Goal: Task Accomplishment & Management: Manage account settings

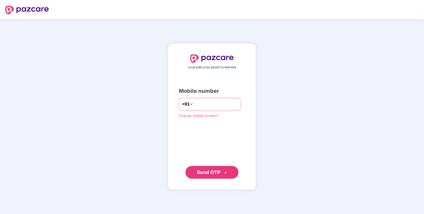
click at [200, 102] on input "number" at bounding box center [216, 104] width 44 height 8
type input "**********"
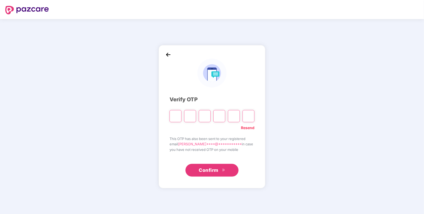
paste input "*"
type input "*"
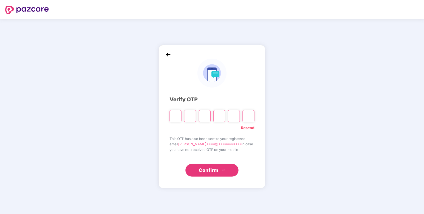
type input "*"
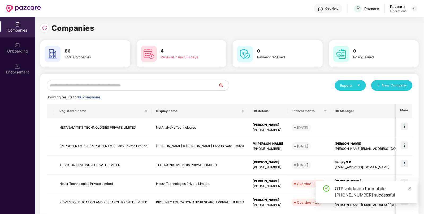
click at [209, 168] on td "TECHCONATIVE INDIA PRIVATE LIMITED" at bounding box center [200, 165] width 97 height 19
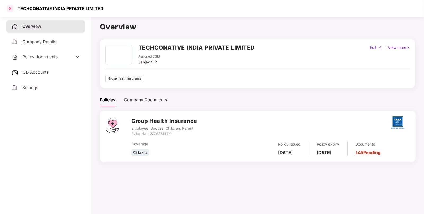
click at [8, 9] on div at bounding box center [10, 8] width 8 height 8
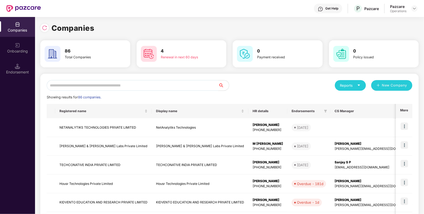
click at [104, 86] on input "text" at bounding box center [133, 85] width 172 height 11
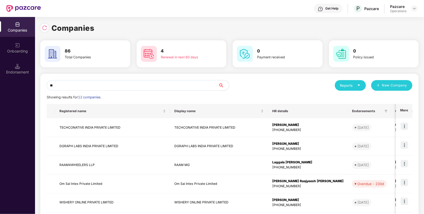
type input "*"
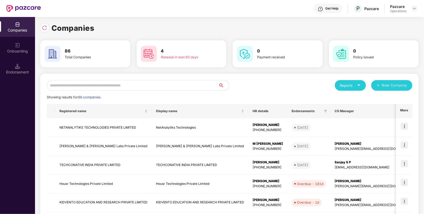
paste input "******"
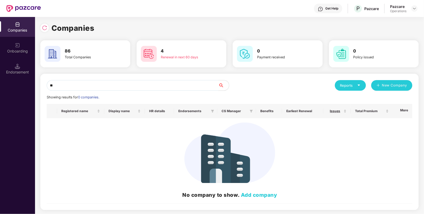
type input "*"
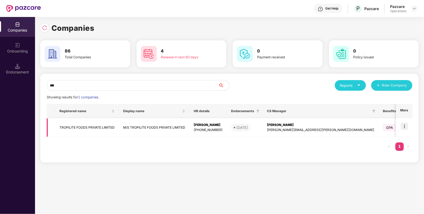
type input "***"
click at [407, 126] on img at bounding box center [404, 126] width 7 height 7
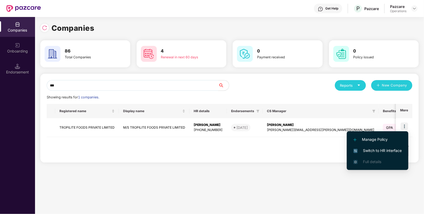
click at [380, 151] on span "Switch to HR interface" at bounding box center [378, 151] width 48 height 6
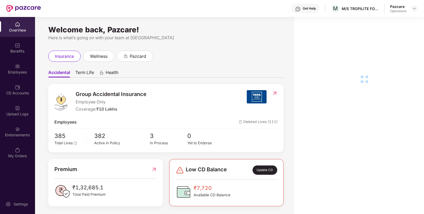
click at [19, 125] on div "Endorsements" at bounding box center [17, 132] width 35 height 20
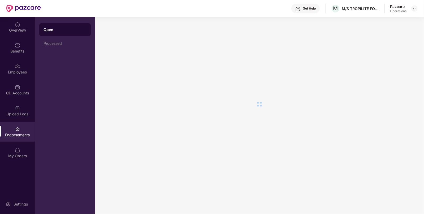
click at [19, 125] on div "Endorsements" at bounding box center [17, 132] width 35 height 20
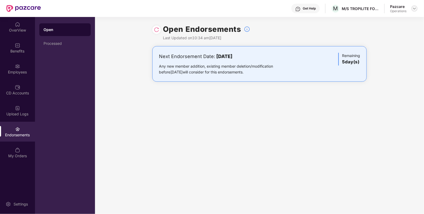
click at [413, 7] on img at bounding box center [415, 8] width 4 height 4
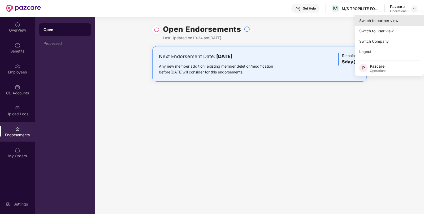
click at [391, 17] on div "Switch to partner view" at bounding box center [389, 20] width 69 height 10
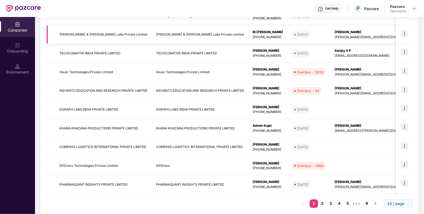
scroll to position [112, 0]
click at [329, 203] on link "3" at bounding box center [331, 203] width 8 height 8
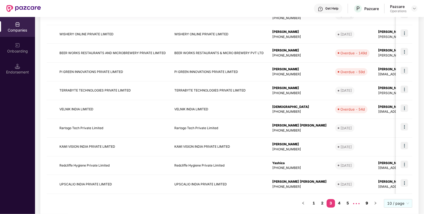
click at [366, 203] on link "9" at bounding box center [367, 203] width 8 height 8
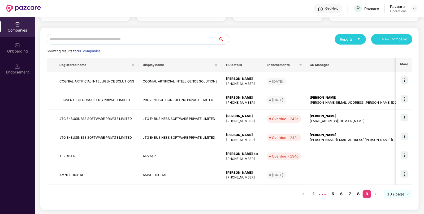
click at [357, 195] on link "8" at bounding box center [358, 194] width 8 height 8
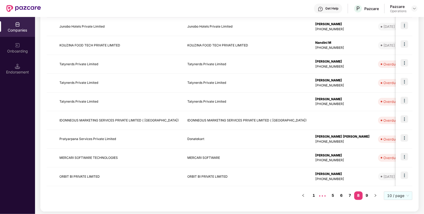
scroll to position [121, 0]
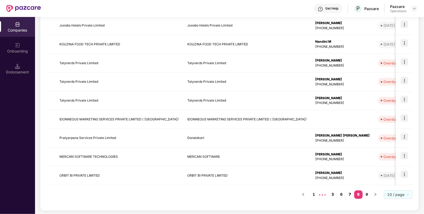
click at [349, 195] on link "7" at bounding box center [350, 195] width 8 height 8
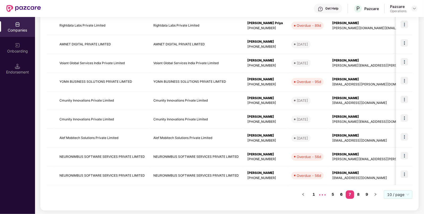
click at [341, 194] on link "6" at bounding box center [341, 195] width 8 height 8
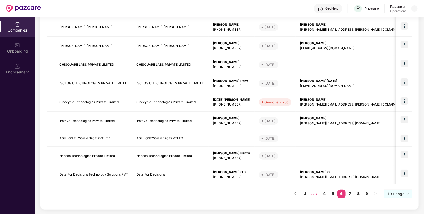
scroll to position [118, 0]
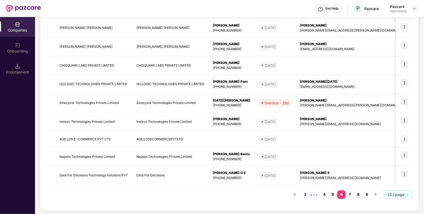
click at [331, 192] on link "5" at bounding box center [333, 195] width 8 height 8
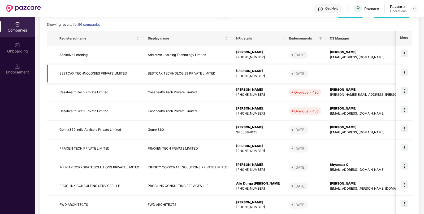
scroll to position [0, 0]
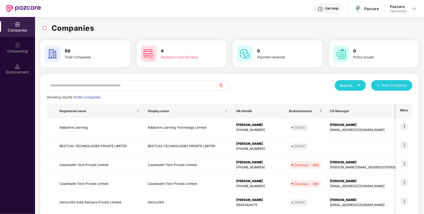
click at [158, 80] on input "text" at bounding box center [133, 85] width 172 height 11
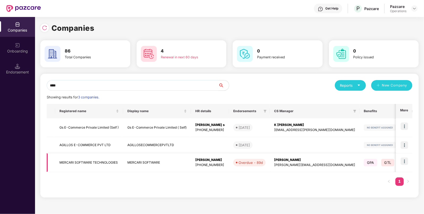
type input "****"
click at [85, 166] on td "MERCARI SOFTWARE TECHNOLOGIES" at bounding box center [89, 162] width 68 height 19
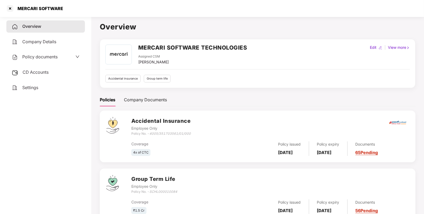
click at [29, 70] on span "CD Accounts" at bounding box center [36, 72] width 26 height 5
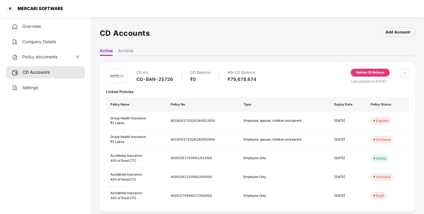
click at [158, 81] on div "CD-BAN-25726" at bounding box center [154, 79] width 37 height 6
click at [154, 80] on div "CD-BAN-25726" at bounding box center [154, 79] width 37 height 6
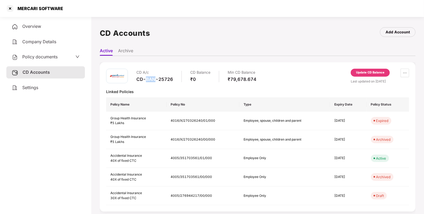
click at [154, 80] on div "CD-BAN-25726" at bounding box center [154, 79] width 37 height 6
copy div "CD-BAN-25726"
click at [161, 79] on div "CD-BAN-25726" at bounding box center [154, 79] width 37 height 6
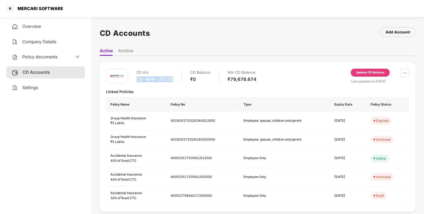
click at [161, 79] on div "CD-BAN-25726" at bounding box center [154, 79] width 37 height 6
copy div "CD-BAN-25726"
click at [13, 10] on div at bounding box center [10, 8] width 8 height 8
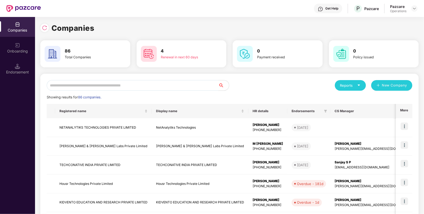
click at [117, 84] on input "text" at bounding box center [133, 85] width 172 height 11
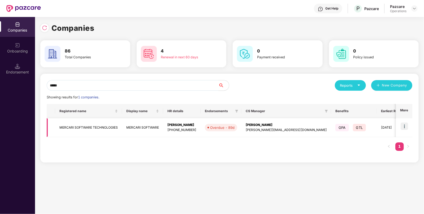
type input "*****"
click at [405, 125] on img at bounding box center [404, 126] width 7 height 7
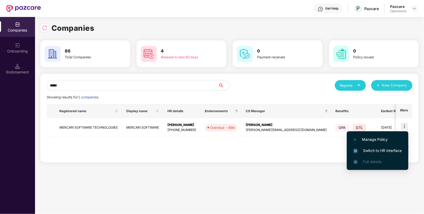
click at [377, 151] on span "Switch to HR interface" at bounding box center [378, 151] width 48 height 6
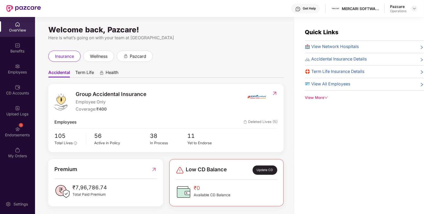
click at [12, 137] on div "Endorsements" at bounding box center [17, 134] width 35 height 5
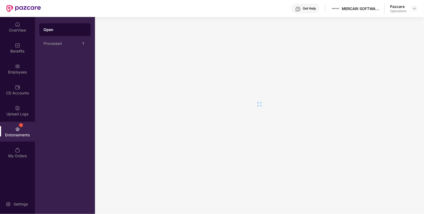
click at [12, 137] on div "Endorsements" at bounding box center [17, 134] width 35 height 5
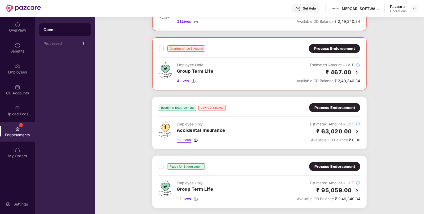
scroll to position [156, 0]
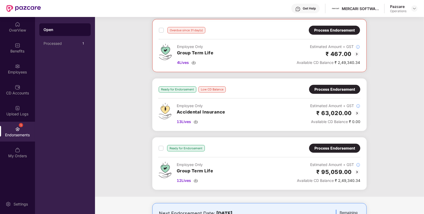
click at [336, 87] on div "Process Endorsement" at bounding box center [335, 90] width 41 height 6
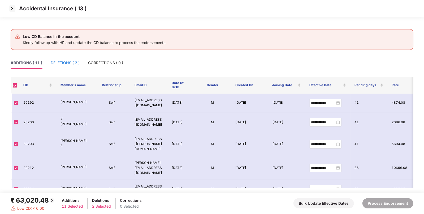
click at [68, 63] on div "DELETIONS ( 2 )" at bounding box center [65, 63] width 29 height 6
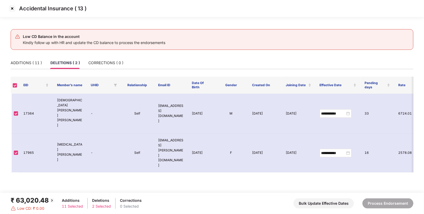
click at [10, 9] on img at bounding box center [12, 8] width 8 height 8
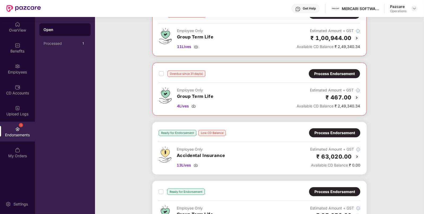
scroll to position [143, 0]
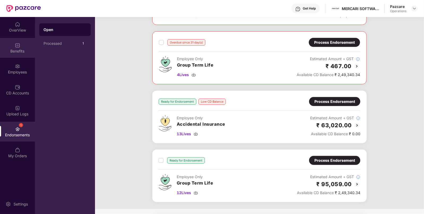
click at [15, 46] on img at bounding box center [17, 45] width 5 height 5
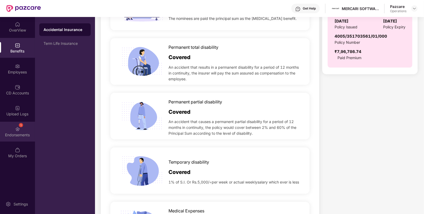
click at [13, 129] on div "1 Endorsements" at bounding box center [17, 132] width 35 height 20
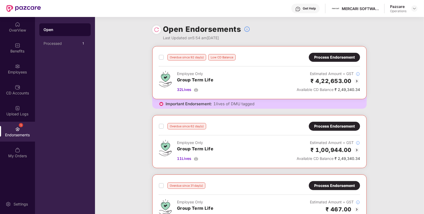
scroll to position [190, 0]
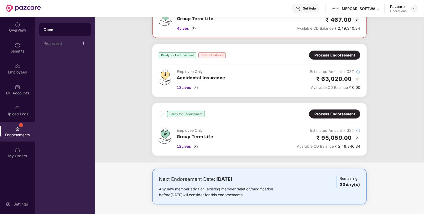
click at [413, 8] on img at bounding box center [415, 8] width 4 height 4
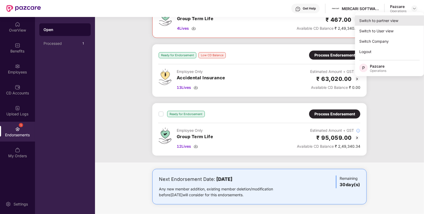
click at [382, 16] on div "Switch to partner view" at bounding box center [389, 20] width 69 height 10
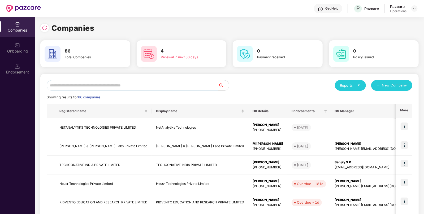
click at [174, 83] on input "text" at bounding box center [133, 85] width 172 height 11
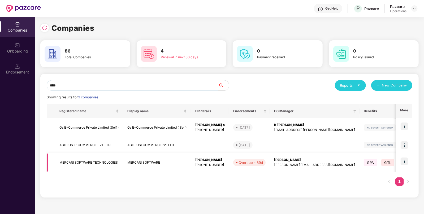
type input "****"
click at [114, 167] on td "MERCARI SOFTWARE TECHNOLOGIES" at bounding box center [89, 162] width 68 height 19
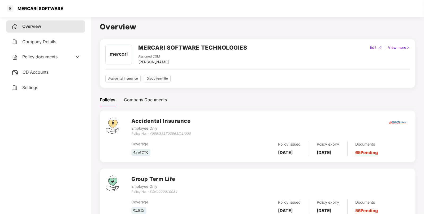
click at [34, 72] on span "CD Accounts" at bounding box center [36, 72] width 26 height 5
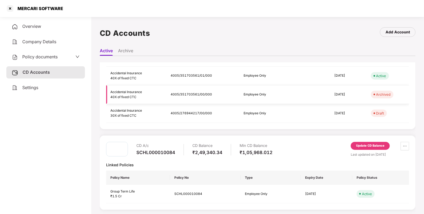
scroll to position [0, 0]
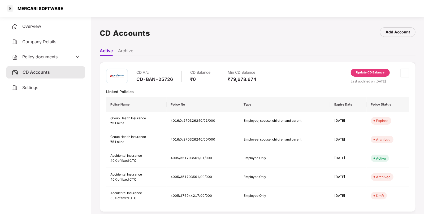
click at [366, 69] on div "Update CD Balance" at bounding box center [370, 73] width 39 height 8
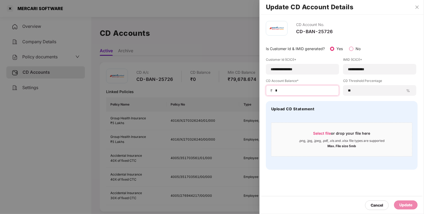
click at [278, 90] on input "*" at bounding box center [305, 91] width 60 height 6
type input "*****"
click at [411, 205] on div "Update" at bounding box center [405, 205] width 13 height 6
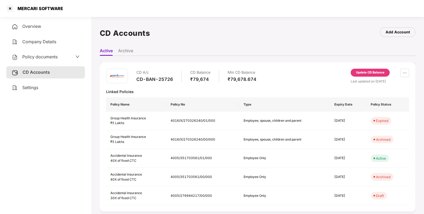
click at [26, 8] on div "MERCARI SOFTWARE" at bounding box center [38, 8] width 49 height 5
copy div "MERCARI"
click at [12, 9] on div at bounding box center [10, 8] width 8 height 8
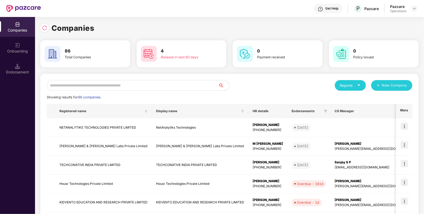
click at [112, 81] on input "text" at bounding box center [133, 85] width 172 height 11
paste input "*******"
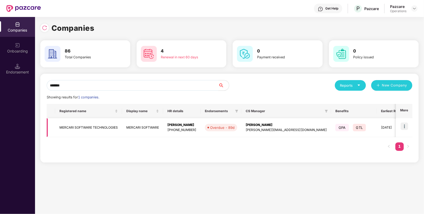
type input "*******"
click at [402, 125] on img at bounding box center [404, 126] width 7 height 7
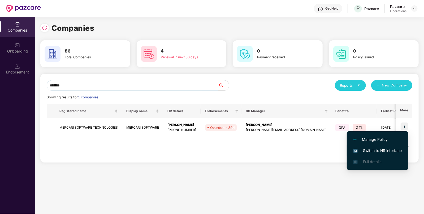
click at [380, 148] on span "Switch to HR interface" at bounding box center [378, 151] width 48 height 6
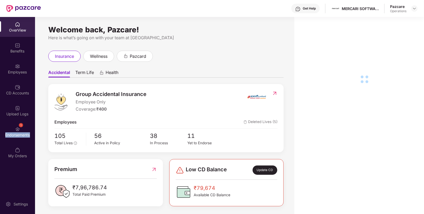
click at [12, 138] on div "1 Endorsements" at bounding box center [17, 132] width 35 height 20
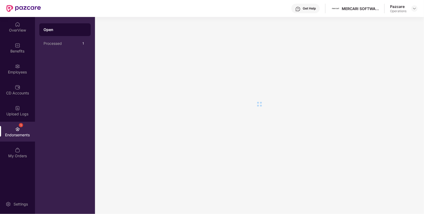
click at [12, 138] on div "1 Endorsements" at bounding box center [17, 132] width 35 height 20
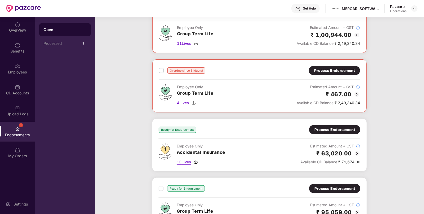
scroll to position [138, 0]
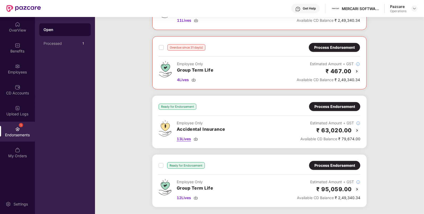
click at [196, 139] on img at bounding box center [196, 139] width 4 height 4
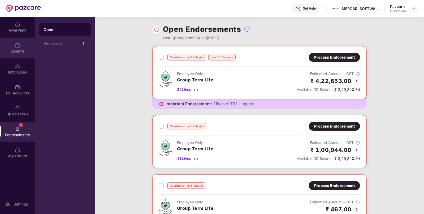
click at [22, 51] on div "Benefits" at bounding box center [17, 51] width 35 height 5
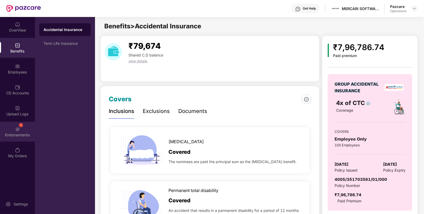
click at [9, 140] on div "1 Endorsements" at bounding box center [17, 132] width 35 height 20
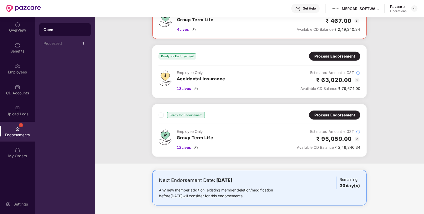
scroll to position [190, 0]
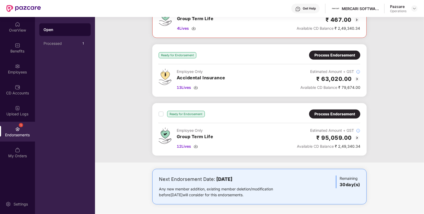
click at [340, 53] on div "Process Endorsement" at bounding box center [335, 55] width 41 height 6
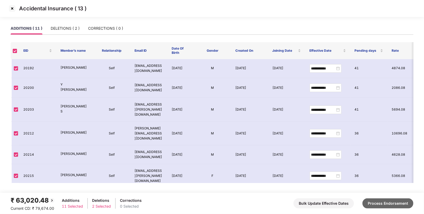
click at [383, 203] on button "Process Endorsement" at bounding box center [388, 204] width 51 height 10
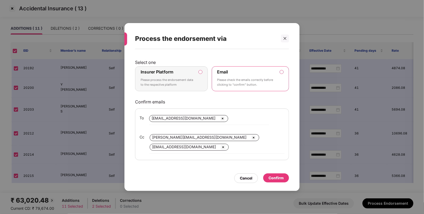
click at [198, 73] on label "Insurer Platform Please process the endorsement data to the respective platform" at bounding box center [171, 78] width 73 height 25
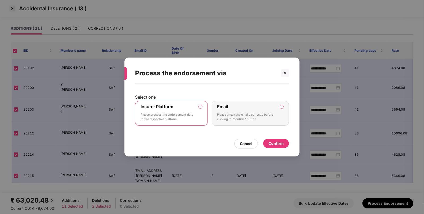
click at [276, 145] on div "Confirm" at bounding box center [276, 144] width 15 height 6
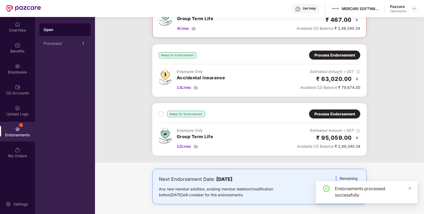
scroll to position [0, 0]
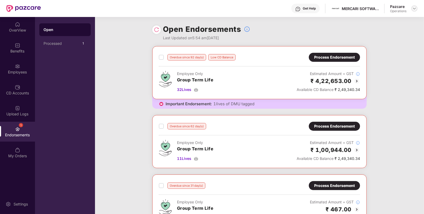
click at [417, 8] on img at bounding box center [415, 8] width 4 height 4
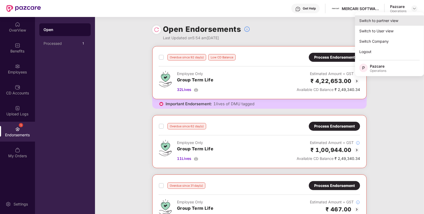
click at [392, 17] on div "Switch to partner view" at bounding box center [389, 20] width 69 height 10
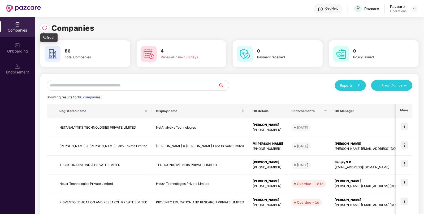
click at [44, 27] on img at bounding box center [44, 27] width 5 height 5
click at [151, 87] on input "text" at bounding box center [133, 85] width 172 height 11
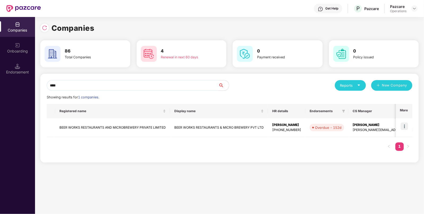
type input "****"
click at [407, 126] on img at bounding box center [404, 126] width 7 height 7
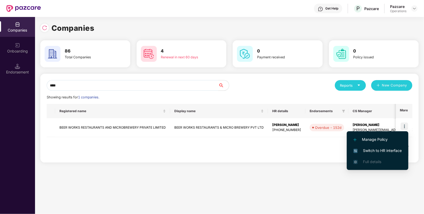
click at [374, 148] on span "Switch to HR interface" at bounding box center [378, 151] width 48 height 6
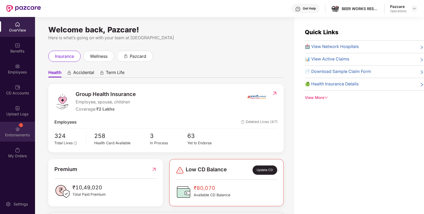
click at [27, 124] on div "1 Endorsements" at bounding box center [17, 132] width 35 height 20
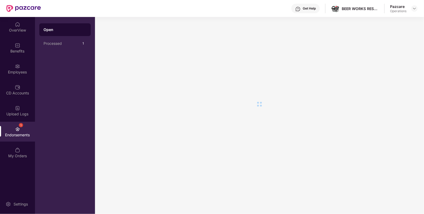
click at [27, 124] on div "1 Endorsements" at bounding box center [17, 132] width 35 height 20
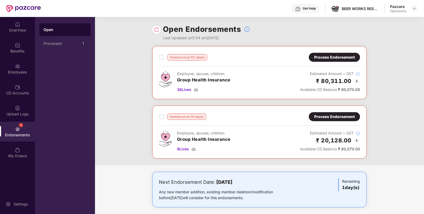
click at [332, 61] on div "Process Endorsement" at bounding box center [334, 57] width 51 height 9
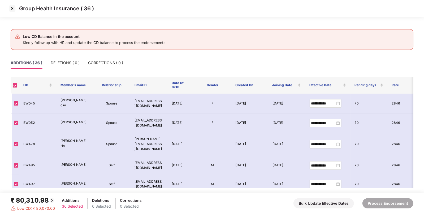
click at [11, 9] on img at bounding box center [12, 8] width 8 height 8
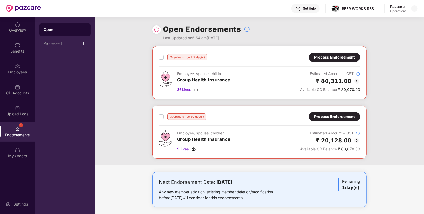
click at [330, 118] on div "Process Endorsement" at bounding box center [334, 117] width 41 height 6
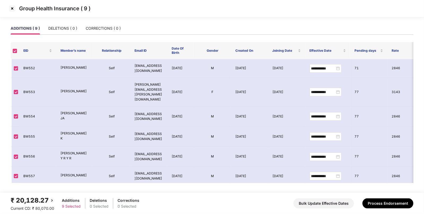
click at [13, 6] on img at bounding box center [12, 8] width 8 height 8
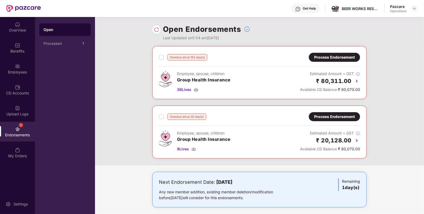
click at [332, 59] on div "Process Endorsement" at bounding box center [334, 57] width 41 height 6
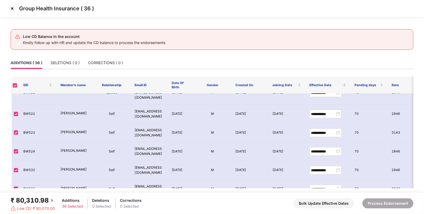
scroll to position [589, 0]
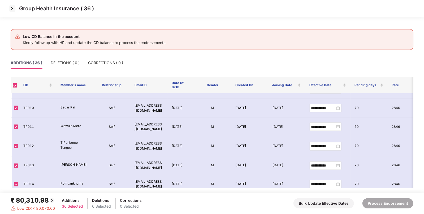
click at [13, 7] on img at bounding box center [12, 8] width 8 height 8
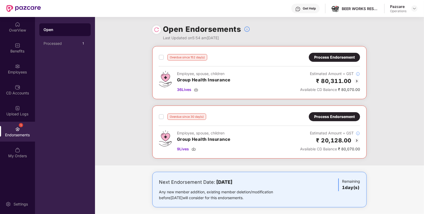
click at [164, 57] on div "Overdue since 152 day(s)" at bounding box center [183, 57] width 48 height 6
click at [162, 60] on label at bounding box center [161, 57] width 5 height 6
click at [323, 57] on div "Process Endorsement" at bounding box center [334, 57] width 41 height 6
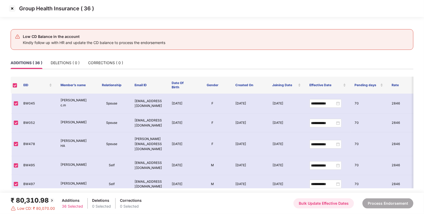
click at [321, 200] on button "Bulk Update Effective Dates" at bounding box center [324, 204] width 61 height 10
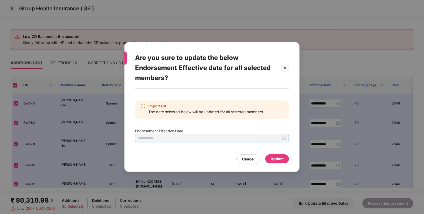
click at [284, 138] on div at bounding box center [212, 138] width 148 height 6
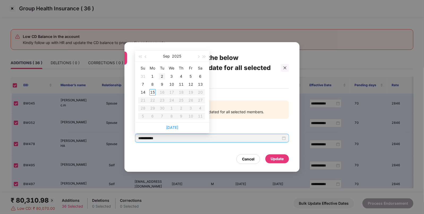
type input "**********"
click at [146, 57] on span "button" at bounding box center [146, 56] width 3 height 3
type input "**********"
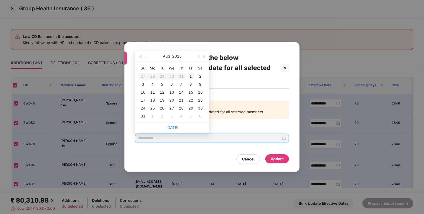
click at [188, 78] on div "1" at bounding box center [191, 76] width 6 height 6
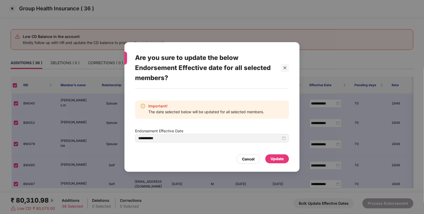
click at [275, 158] on div "Update" at bounding box center [277, 159] width 13 height 6
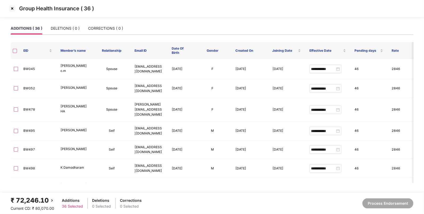
type input "**********"
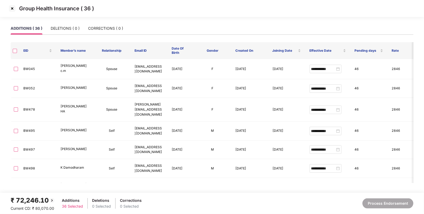
type input "**********"
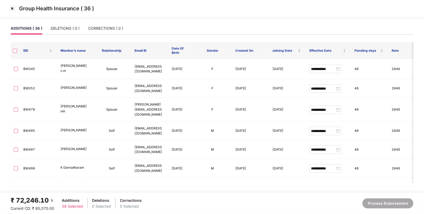
type input "**********"
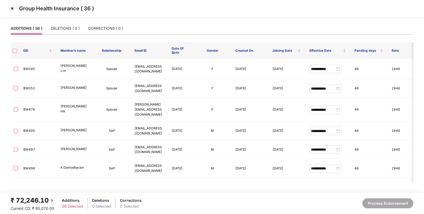
type input "**********"
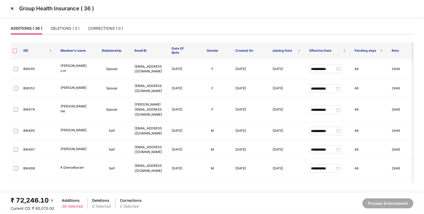
type input "**********"
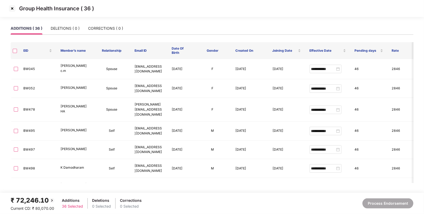
type input "**********"
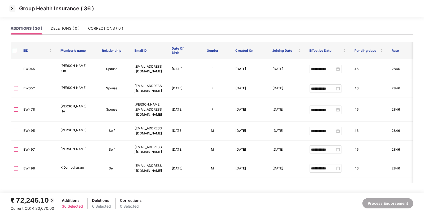
type input "**********"
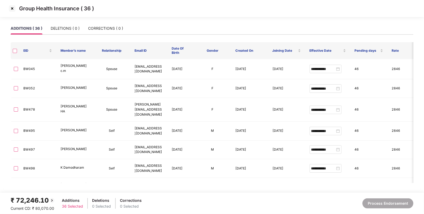
type input "**********"
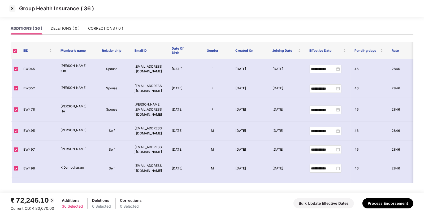
click at [12, 6] on img at bounding box center [12, 8] width 8 height 8
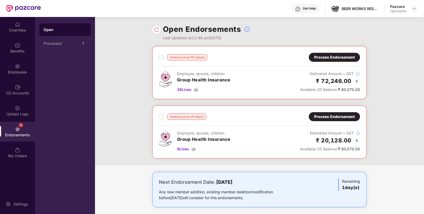
click at [330, 114] on div "Process Endorsement" at bounding box center [334, 117] width 41 height 6
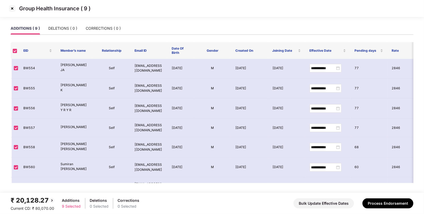
scroll to position [0, 0]
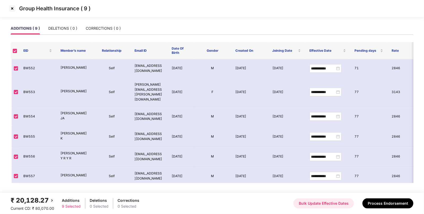
click at [317, 203] on button "Bulk Update Effective Dates" at bounding box center [324, 204] width 61 height 10
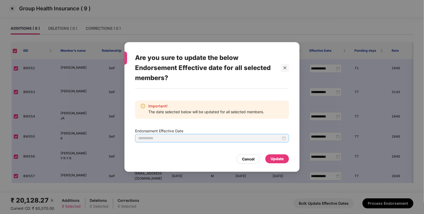
click at [284, 139] on div at bounding box center [212, 138] width 148 height 6
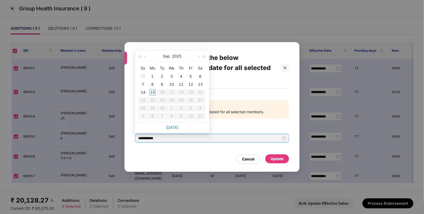
type input "**********"
click at [148, 60] on button "button" at bounding box center [146, 56] width 6 height 11
type input "**********"
click at [193, 77] on div "1" at bounding box center [191, 76] width 6 height 6
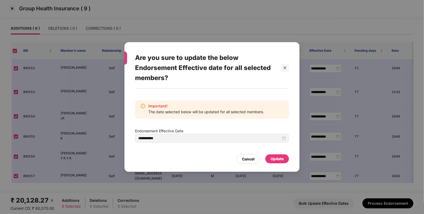
click at [280, 157] on div "Update" at bounding box center [277, 159] width 13 height 6
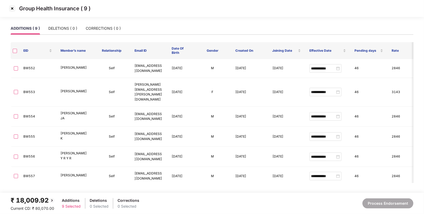
type input "**********"
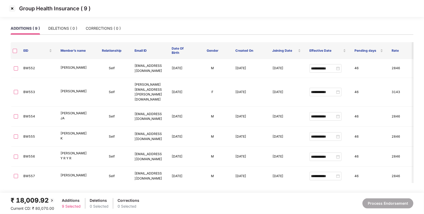
type input "**********"
click at [16, 48] on th at bounding box center [15, 50] width 8 height 17
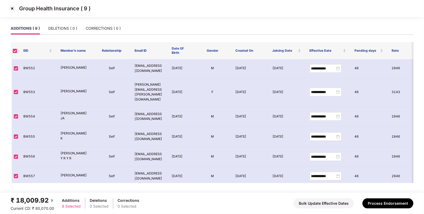
click at [13, 10] on img at bounding box center [12, 8] width 8 height 8
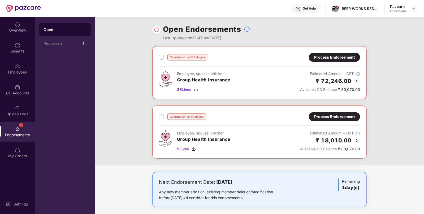
click at [164, 57] on div "Overdue since 152 day(s)" at bounding box center [183, 57] width 48 height 6
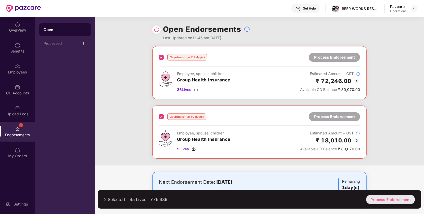
click at [381, 200] on div "Process Endorsement" at bounding box center [390, 199] width 49 height 9
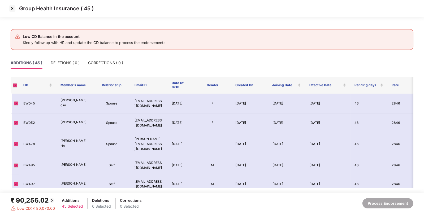
click at [11, 10] on img at bounding box center [12, 8] width 8 height 8
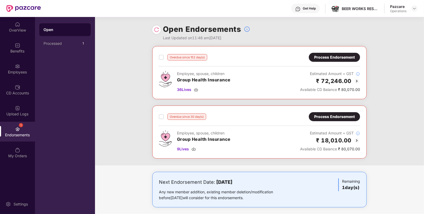
click at [158, 58] on div "Overdue since 152 day(s) Process Endorsement Employee, spouse, children Group H…" at bounding box center [259, 72] width 214 height 53
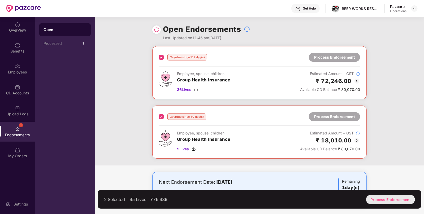
click at [381, 204] on div "Process Endorsement" at bounding box center [390, 199] width 49 height 9
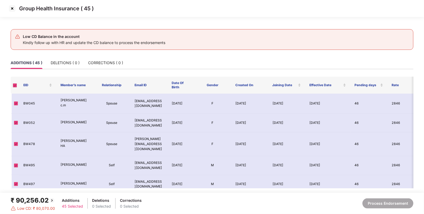
click at [29, 201] on div "₹ 90,256.02" at bounding box center [33, 201] width 45 height 10
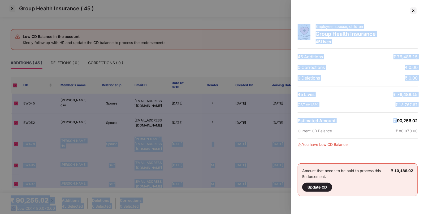
drag, startPoint x: 397, startPoint y: 120, endPoint x: 424, endPoint y: 119, distance: 27.9
click at [424, 119] on html "Group Health Insurance ( 45 ) Low CD Balance in the account Kindly follow up wi…" at bounding box center [212, 107] width 424 height 214
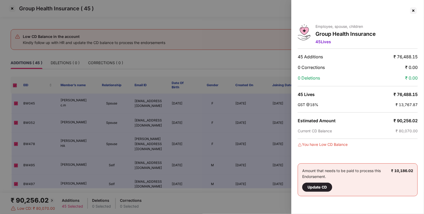
click at [411, 121] on span "₹ 90,256.02" at bounding box center [406, 120] width 24 height 5
drag, startPoint x: 397, startPoint y: 121, endPoint x: 422, endPoint y: 121, distance: 25.0
click at [422, 121] on div "Employee, spouse, children Group Health Insurance 45 Lives 45 Additions ₹ 76,48…" at bounding box center [357, 107] width 133 height 214
copy span "90,256.02"
click at [412, 11] on div at bounding box center [413, 10] width 8 height 8
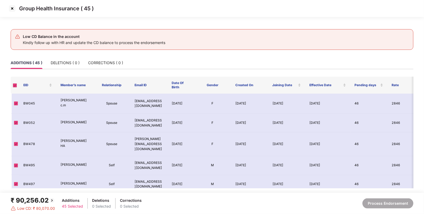
click at [11, 11] on img at bounding box center [12, 8] width 8 height 8
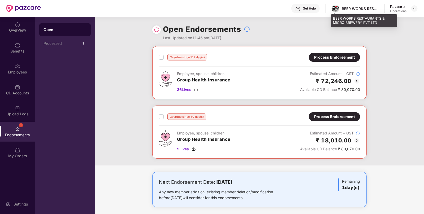
click at [346, 10] on div "BEER WORKS RESTAURANTS & MICRO BREWERY PVT LTD" at bounding box center [360, 8] width 37 height 5
copy div "BEER"
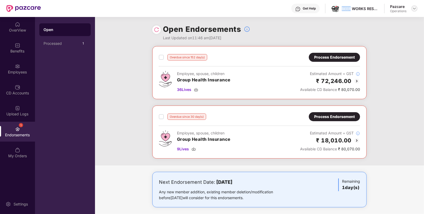
click at [415, 8] on img at bounding box center [415, 8] width 4 height 4
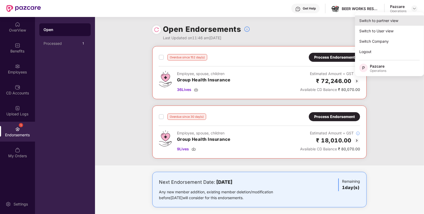
click at [386, 20] on div "Switch to partner view" at bounding box center [389, 20] width 69 height 10
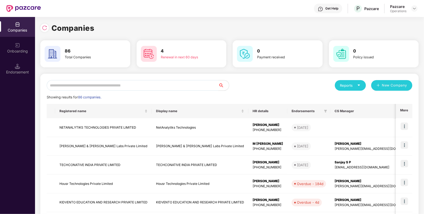
click at [113, 86] on input "text" at bounding box center [133, 85] width 172 height 11
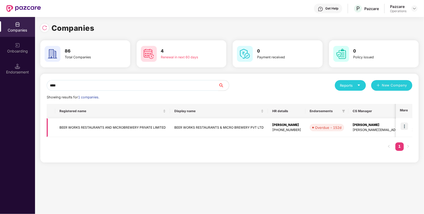
type input "****"
click at [403, 128] on img at bounding box center [404, 126] width 7 height 7
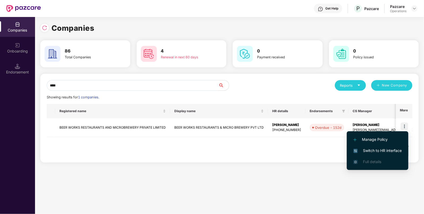
click at [380, 150] on span "Switch to HR interface" at bounding box center [378, 151] width 48 height 6
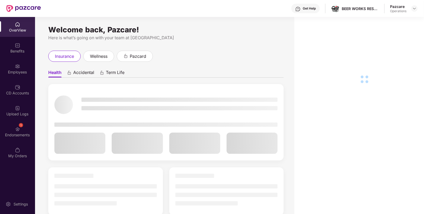
click at [11, 74] on div "Employees" at bounding box center [17, 72] width 35 height 5
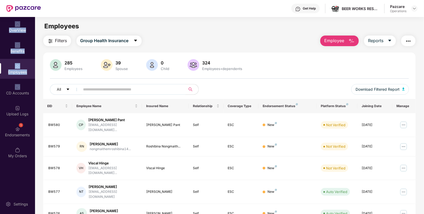
click at [57, 40] on span "Filters" at bounding box center [61, 40] width 12 height 7
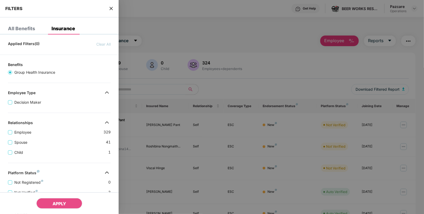
scroll to position [122, 0]
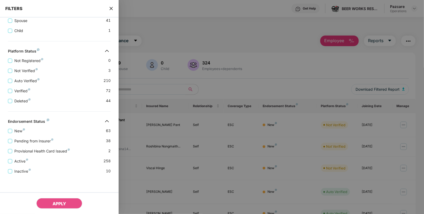
click at [110, 6] on icon "close" at bounding box center [111, 8] width 4 height 4
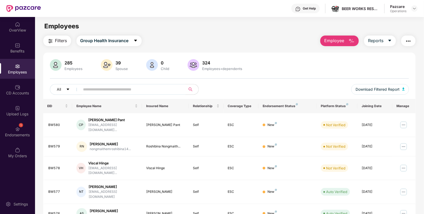
click at [410, 38] on img "button" at bounding box center [408, 41] width 6 height 6
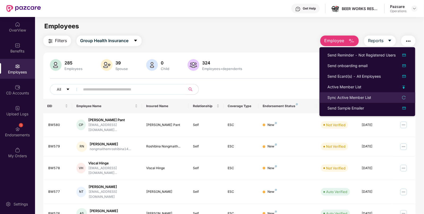
click at [340, 94] on li "Sync Active Member List" at bounding box center [368, 97] width 96 height 11
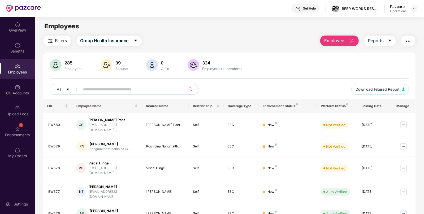
click at [409, 43] on img "button" at bounding box center [408, 41] width 6 height 6
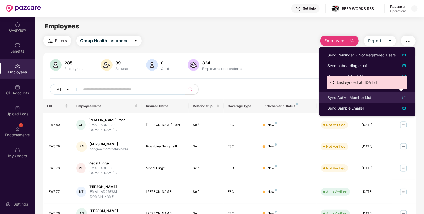
click at [352, 97] on div "Sync Active Member List" at bounding box center [350, 98] width 44 height 6
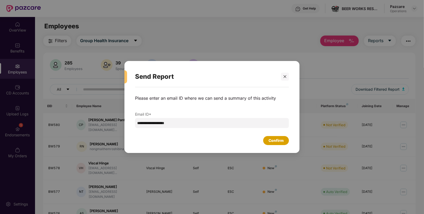
click at [276, 145] on div "Confirm" at bounding box center [276, 140] width 26 height 9
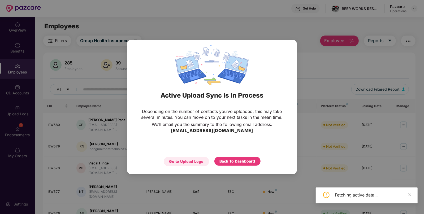
click at [191, 161] on div "Go to Upload Logs" at bounding box center [186, 162] width 34 height 6
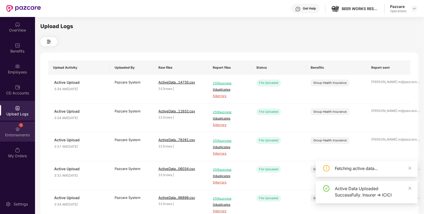
click at [9, 133] on div "Endorsements" at bounding box center [17, 134] width 35 height 5
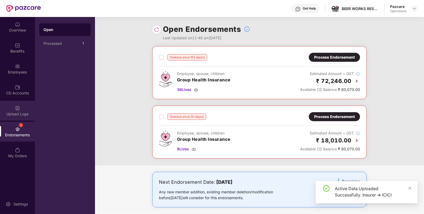
click at [19, 108] on img at bounding box center [17, 108] width 5 height 5
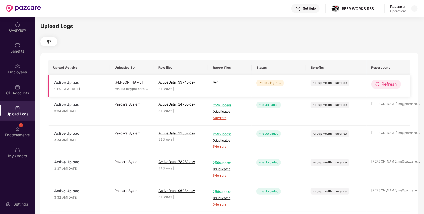
click at [387, 85] on span "Refresh" at bounding box center [389, 84] width 15 height 7
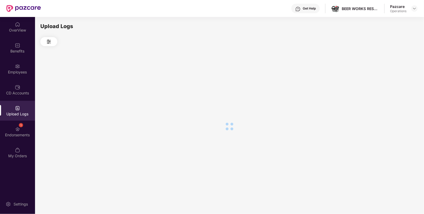
click at [387, 85] on div at bounding box center [229, 126] width 378 height 161
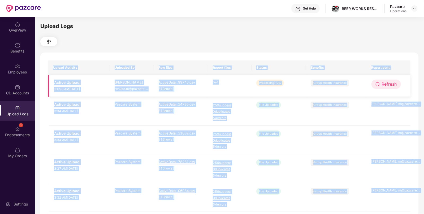
click at [389, 84] on span "Refresh" at bounding box center [389, 84] width 15 height 7
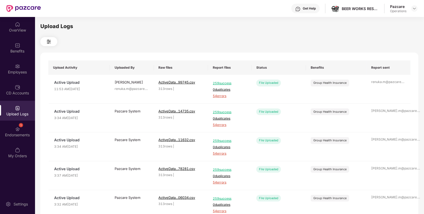
click at [266, 48] on div "Upload Logs Upload Activity Uploaded By Raw files Report files Status Benefits …" at bounding box center [229, 114] width 378 height 185
click at [413, 8] on img at bounding box center [415, 8] width 4 height 4
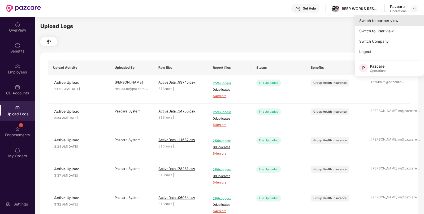
click at [380, 20] on div "Switch to partner view" at bounding box center [389, 20] width 69 height 10
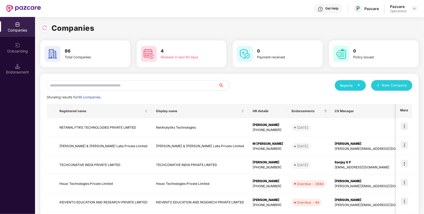
click at [75, 82] on input "text" at bounding box center [133, 85] width 172 height 11
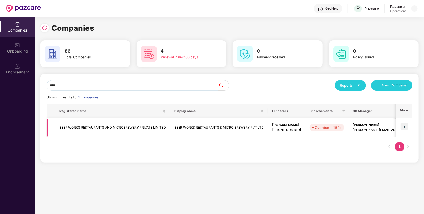
type input "****"
click at [403, 127] on img at bounding box center [404, 126] width 7 height 7
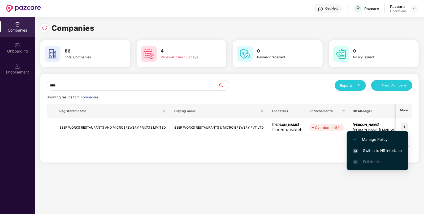
click at [366, 156] on li "Switch to HR interface" at bounding box center [378, 150] width 62 height 11
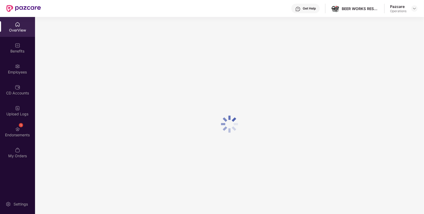
click at [14, 76] on div "Employees" at bounding box center [17, 69] width 35 height 20
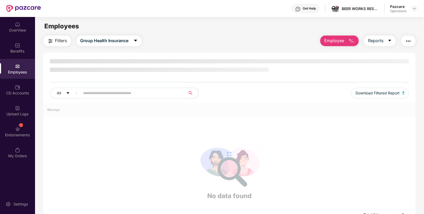
click at [14, 76] on div "Employees" at bounding box center [17, 69] width 35 height 20
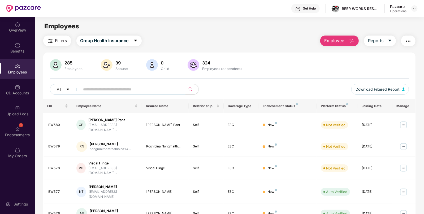
click at [66, 41] on span "Filters" at bounding box center [61, 40] width 12 height 7
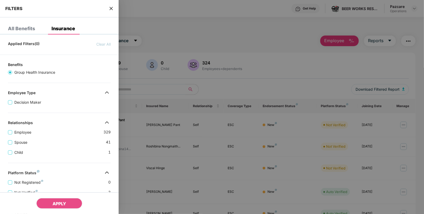
click at [111, 8] on icon "close" at bounding box center [111, 8] width 4 height 4
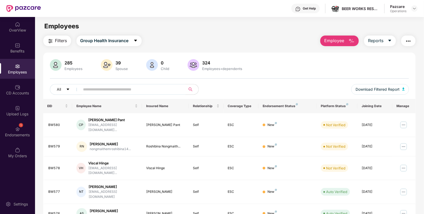
click at [62, 37] on span "Filters" at bounding box center [61, 40] width 12 height 7
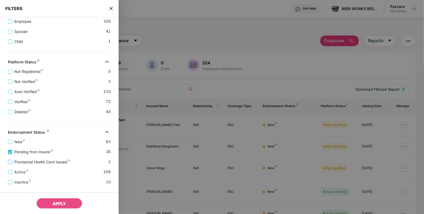
click at [12, 162] on span "Provisional Health Card Issued" at bounding box center [42, 162] width 60 height 6
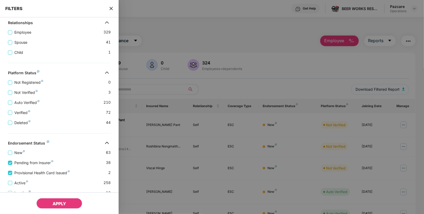
click at [66, 201] on button "APPLY" at bounding box center [59, 203] width 46 height 11
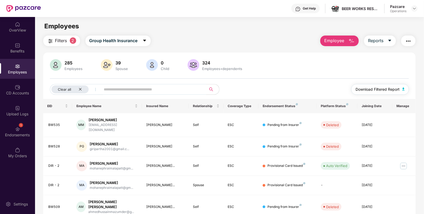
click at [403, 89] on img "button" at bounding box center [403, 89] width 3 height 3
click at [77, 88] on div "Clear all" at bounding box center [69, 89] width 37 height 8
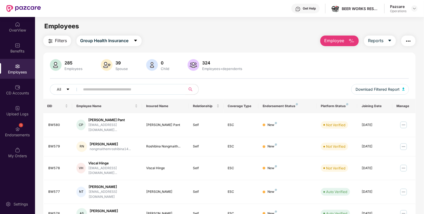
click at [407, 42] on img "button" at bounding box center [408, 41] width 6 height 6
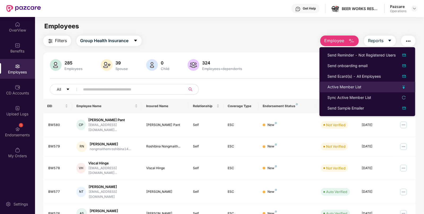
click at [329, 86] on div "Active Member List" at bounding box center [345, 87] width 34 height 6
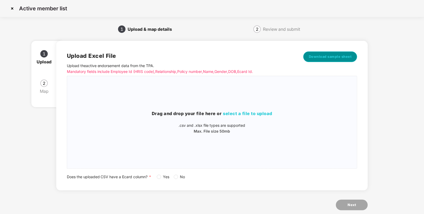
click at [336, 55] on span "Download sample sheet" at bounding box center [330, 56] width 43 height 5
click at [255, 123] on p ".csv and .xlsx file types are supported" at bounding box center [212, 126] width 290 height 6
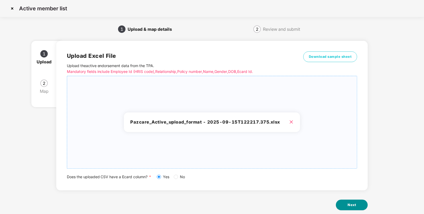
click at [354, 207] on span "Next" at bounding box center [352, 205] width 8 height 5
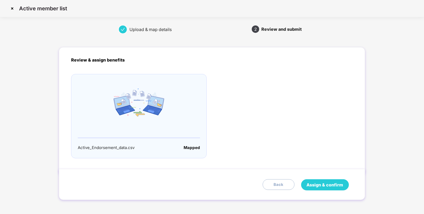
click at [324, 182] on span "Assign & confirm" at bounding box center [325, 185] width 37 height 7
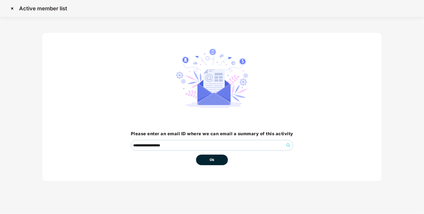
click at [220, 163] on button "Ok" at bounding box center [212, 160] width 32 height 11
click at [209, 161] on button "Ok" at bounding box center [212, 160] width 32 height 11
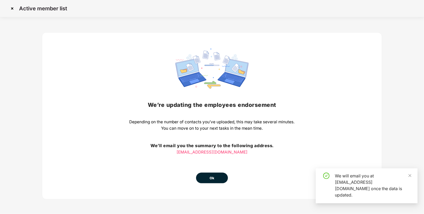
click at [213, 176] on span "Ok" at bounding box center [212, 178] width 5 height 5
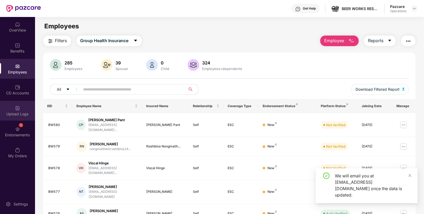
click at [14, 111] on div "Upload Logs" at bounding box center [17, 113] width 35 height 5
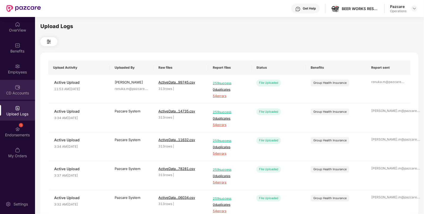
click at [24, 91] on div "CD Accounts" at bounding box center [17, 93] width 35 height 5
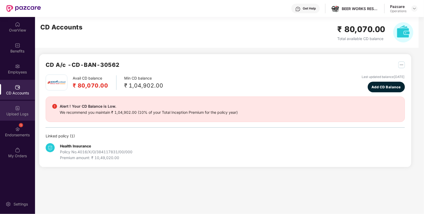
click at [23, 113] on div "Upload Logs" at bounding box center [17, 113] width 35 height 5
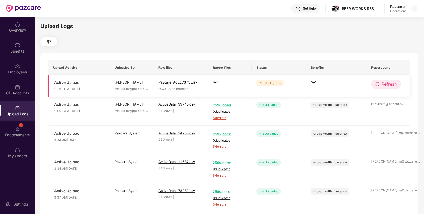
click at [388, 80] on button "Refresh" at bounding box center [386, 84] width 29 height 9
click at [388, 80] on button "Refresh" at bounding box center [387, 84] width 30 height 9
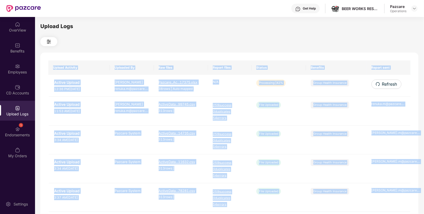
click at [388, 80] on div "Upload Activity Uploaded By Raw files Report files Status Benefits Report sent …" at bounding box center [229, 215] width 378 height 325
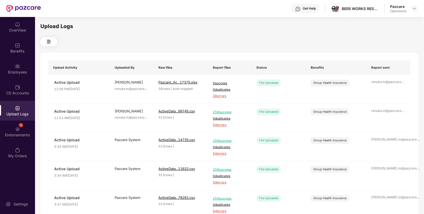
click at [276, 43] on div at bounding box center [229, 41] width 378 height 9
click at [16, 53] on div "Benefits" at bounding box center [17, 51] width 35 height 5
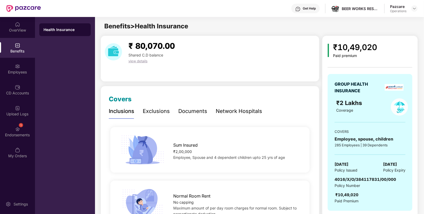
click at [347, 164] on span "[DATE]" at bounding box center [342, 164] width 14 height 6
copy span "[DATE]"
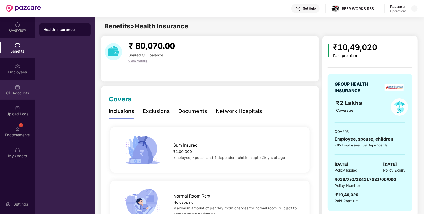
click at [19, 90] on div "CD Accounts" at bounding box center [17, 90] width 35 height 20
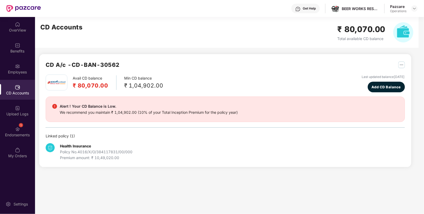
click at [18, 83] on div "CD Accounts" at bounding box center [17, 90] width 35 height 20
click at [34, 65] on div "Employees" at bounding box center [17, 69] width 35 height 20
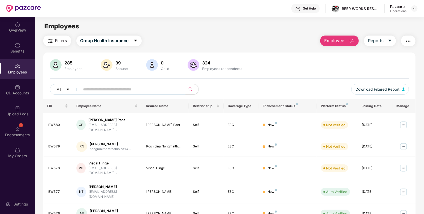
click at [406, 48] on div "Filters Group Health Insurance Employee Reports 285 Employees 39 Spouse 0 Child…" at bounding box center [229, 197] width 373 height 322
click at [407, 44] on img "button" at bounding box center [408, 41] width 6 height 6
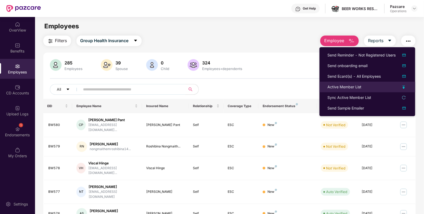
click at [342, 87] on div "Active Member List" at bounding box center [345, 87] width 34 height 6
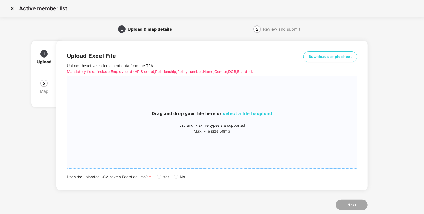
click at [247, 110] on div "Drag and drop your file here or select a file to upload .csv and .xlsx file typ…" at bounding box center [212, 122] width 290 height 84
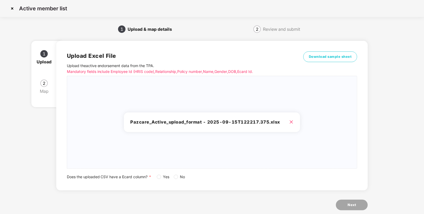
click at [161, 177] on span "Yes" at bounding box center [166, 177] width 11 height 6
click at [348, 204] on span "Next" at bounding box center [352, 205] width 8 height 5
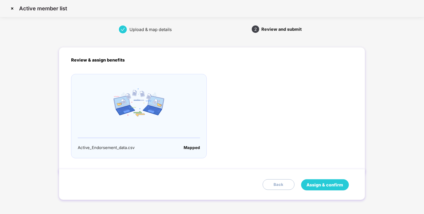
click at [317, 182] on span "Assign & confirm" at bounding box center [325, 185] width 37 height 7
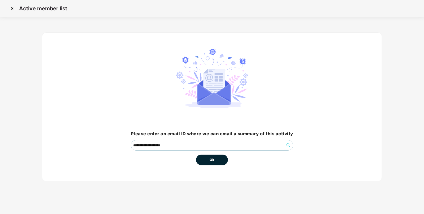
click at [214, 164] on button "Ok" at bounding box center [212, 160] width 32 height 11
click at [210, 160] on span "Ok" at bounding box center [212, 159] width 5 height 5
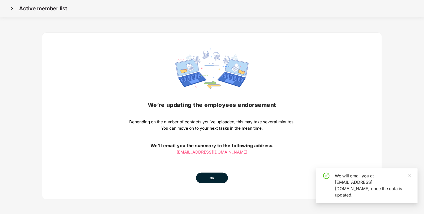
click at [210, 160] on div "We’re updating the employees endorsement Depending on the number of contacts yo…" at bounding box center [212, 116] width 165 height 135
click at [213, 178] on span "Ok" at bounding box center [212, 178] width 5 height 5
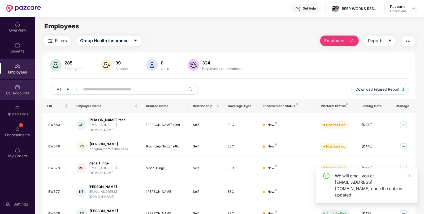
click at [11, 93] on div "CD Accounts" at bounding box center [17, 93] width 35 height 5
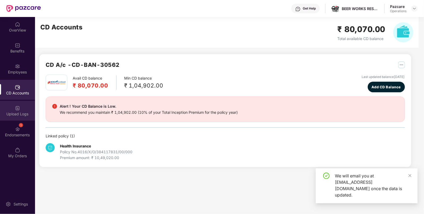
click at [12, 107] on div "Upload Logs" at bounding box center [17, 111] width 35 height 20
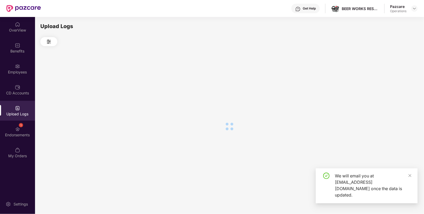
click at [12, 107] on div "Upload Logs" at bounding box center [17, 111] width 35 height 20
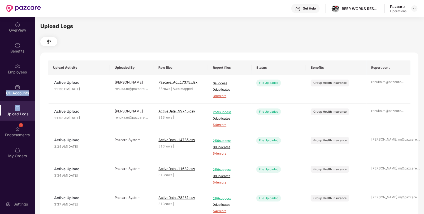
drag, startPoint x: 0, startPoint y: 90, endPoint x: 14, endPoint y: 109, distance: 24.1
click at [14, 109] on div "OverView Benefits Employees CD Accounts Upload Logs 1 Endorsements My Orders" at bounding box center [17, 90] width 35 height 147
click at [14, 109] on div "Upload Logs" at bounding box center [17, 111] width 35 height 20
click at [12, 85] on div "CD Accounts" at bounding box center [17, 90] width 35 height 20
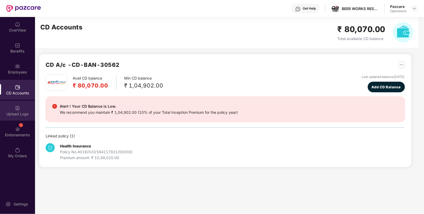
click at [12, 104] on div "Upload Logs" at bounding box center [17, 111] width 35 height 20
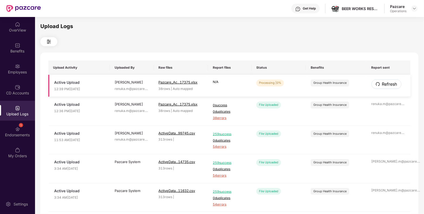
click at [380, 84] on button "Refresh" at bounding box center [387, 84] width 30 height 9
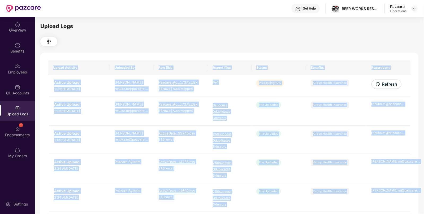
drag, startPoint x: 370, startPoint y: 86, endPoint x: 380, endPoint y: 84, distance: 10.4
click at [380, 84] on div "Upload Activity Uploaded By Raw files Report files Status Benefits Report sent …" at bounding box center [229, 215] width 378 height 325
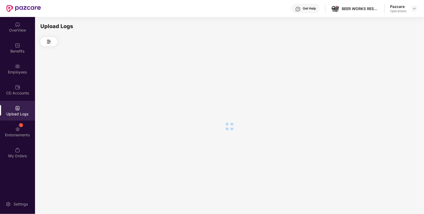
click at [380, 84] on div at bounding box center [229, 126] width 378 height 161
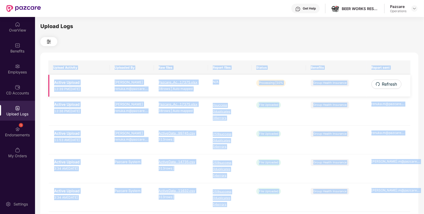
click at [274, 92] on td "Processing | 10%" at bounding box center [279, 86] width 54 height 22
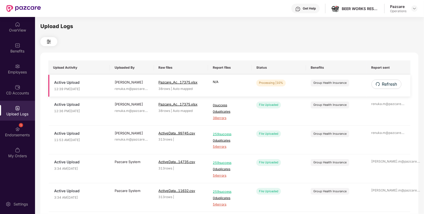
click at [393, 79] on td "Refresh" at bounding box center [389, 86] width 44 height 22
drag, startPoint x: 393, startPoint y: 79, endPoint x: 389, endPoint y: 83, distance: 5.6
click at [389, 83] on td "Refresh" at bounding box center [389, 86] width 44 height 22
click at [389, 83] on span "Refresh" at bounding box center [389, 84] width 15 height 7
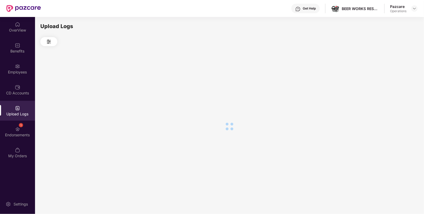
click at [389, 83] on div at bounding box center [229, 126] width 378 height 161
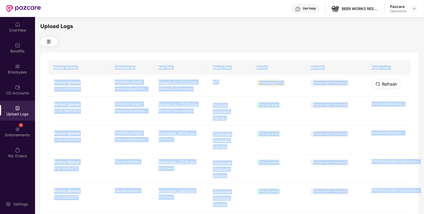
click at [389, 83] on span "Refresh" at bounding box center [389, 84] width 15 height 7
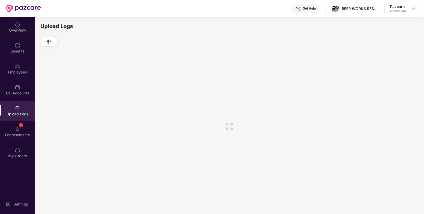
click at [389, 83] on div at bounding box center [229, 126] width 378 height 161
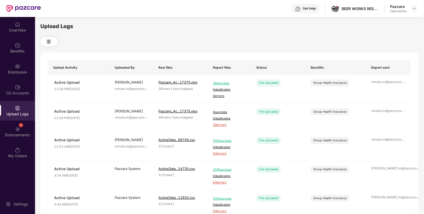
click at [287, 35] on div "Upload Logs Upload Activity Uploaded By Raw files Report files Status Benefits …" at bounding box center [229, 114] width 378 height 185
click at [416, 8] on img at bounding box center [415, 8] width 4 height 4
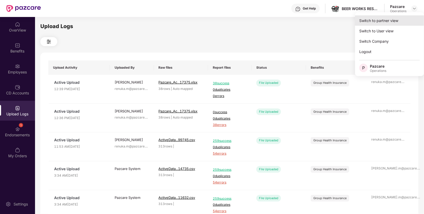
click at [384, 19] on div "Switch to partner view" at bounding box center [389, 20] width 69 height 10
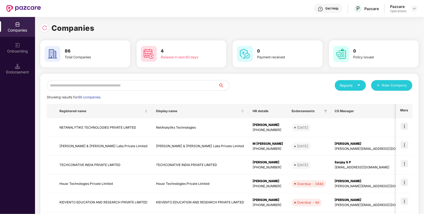
click at [95, 84] on input "text" at bounding box center [133, 85] width 172 height 11
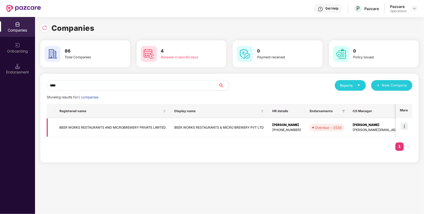
type input "****"
click at [100, 127] on td "BEER WORKS RESTAURANTS AND MICROBREWERY PRIVATE LIMITED" at bounding box center [112, 127] width 115 height 19
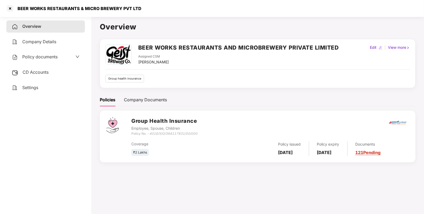
click at [37, 59] on span "Policy documents" at bounding box center [39, 56] width 35 height 5
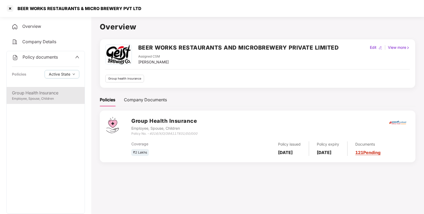
click at [32, 96] on div "Group Health Insurance" at bounding box center [45, 93] width 67 height 7
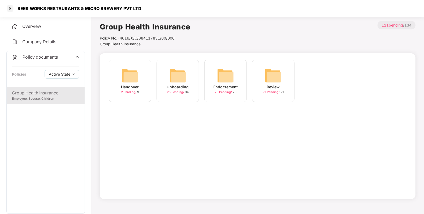
click at [224, 77] on img at bounding box center [225, 75] width 17 height 17
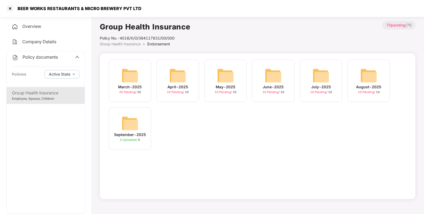
click at [367, 80] on img at bounding box center [368, 75] width 17 height 17
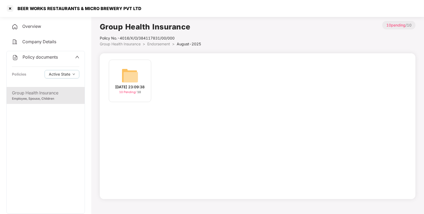
click at [133, 81] on img at bounding box center [130, 75] width 17 height 17
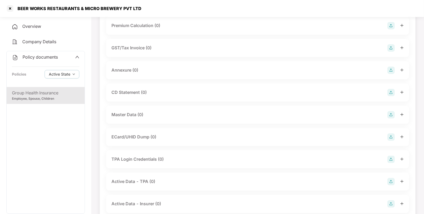
scroll to position [68, 0]
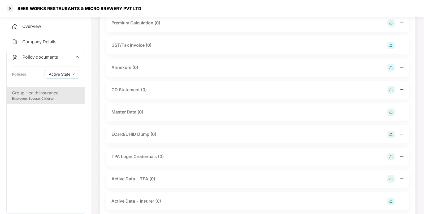
click at [391, 113] on img at bounding box center [391, 112] width 7 height 7
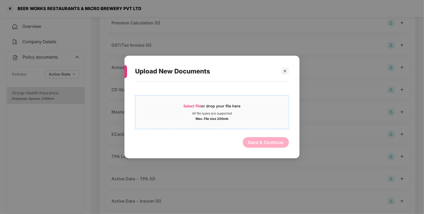
click at [194, 99] on div "Select file or drop your file here All file types are supported Max. File size …" at bounding box center [212, 112] width 154 height 34
click at [184, 104] on span "Select file" at bounding box center [193, 106] width 18 height 5
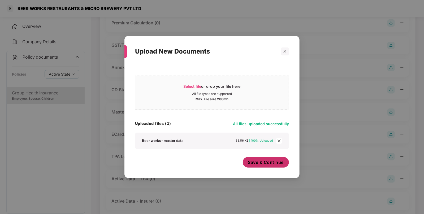
click at [260, 165] on span "Save & Continue" at bounding box center [266, 163] width 36 height 6
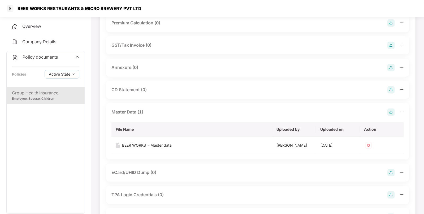
click at [208, 92] on div "CD Statement (0)" at bounding box center [257, 89] width 293 height 7
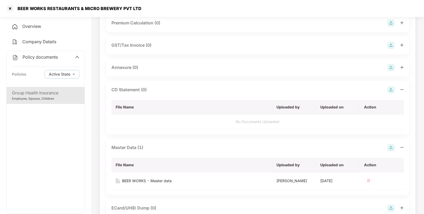
scroll to position [0, 0]
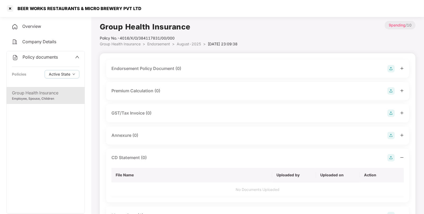
click at [392, 69] on img at bounding box center [391, 68] width 7 height 7
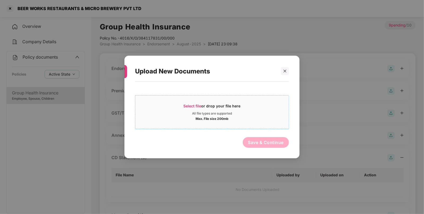
click at [192, 107] on span "Select file" at bounding box center [193, 106] width 18 height 5
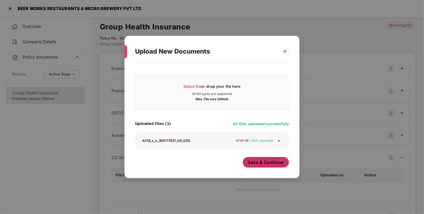
click at [264, 159] on button "Save & Continue" at bounding box center [266, 162] width 46 height 11
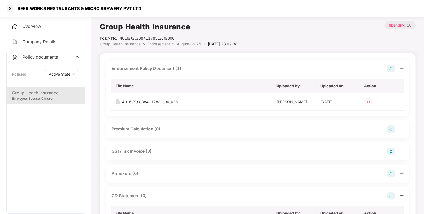
click at [161, 42] on span "Endorsement" at bounding box center [158, 44] width 23 height 5
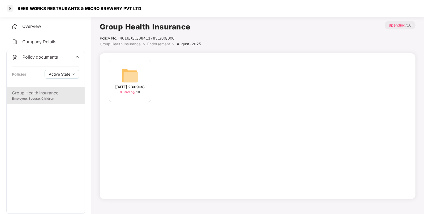
click at [161, 42] on span "Endorsement" at bounding box center [158, 44] width 23 height 5
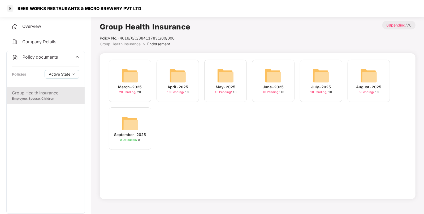
click at [320, 74] on img at bounding box center [321, 75] width 17 height 17
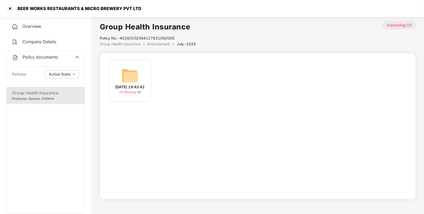
click at [140, 81] on div "[DATE] 19:43:42 10 Pending / 10" at bounding box center [130, 81] width 42 height 42
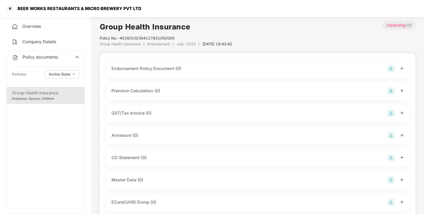
click at [389, 69] on img at bounding box center [391, 68] width 7 height 7
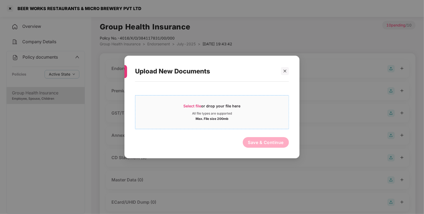
click at [191, 108] on span "Select file" at bounding box center [193, 106] width 18 height 5
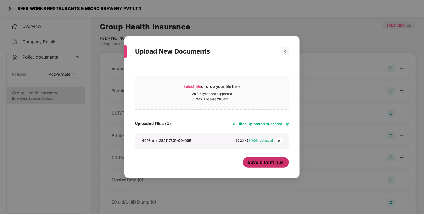
click at [270, 167] on button "Save & Continue" at bounding box center [266, 162] width 46 height 11
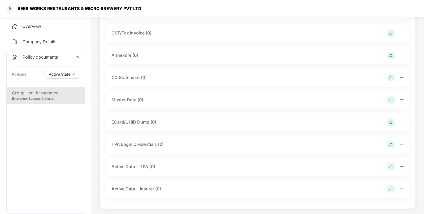
scroll to position [119, 0]
click at [389, 100] on img at bounding box center [391, 99] width 7 height 7
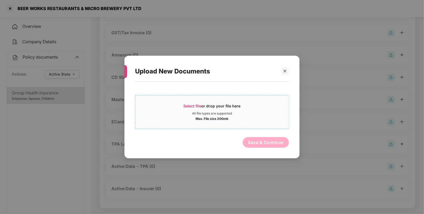
click at [191, 100] on span "Select file or drop your file here All file types are supported Max. File size …" at bounding box center [211, 112] width 153 height 25
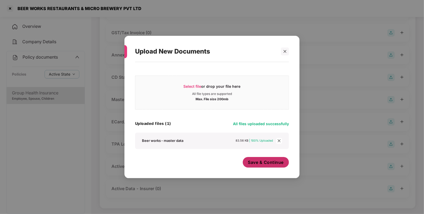
click at [271, 166] on button "Save & Continue" at bounding box center [266, 162] width 46 height 11
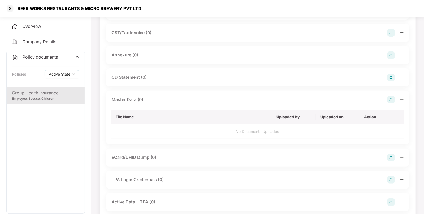
scroll to position [0, 0]
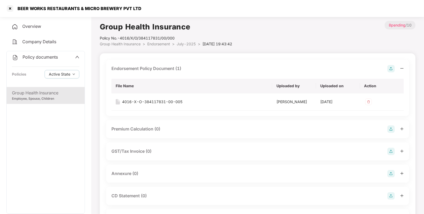
click at [161, 48] on div "Group Health Insurance Policy No.- 4016/X/O/384117831/00/000 Group Health Insur…" at bounding box center [258, 193] width 316 height 345
click at [157, 45] on span "Endorsement" at bounding box center [158, 44] width 23 height 5
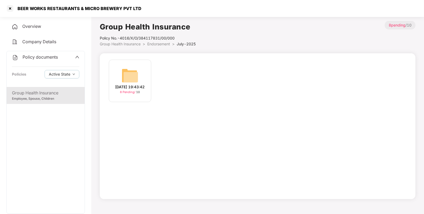
click at [157, 45] on span "Endorsement" at bounding box center [158, 44] width 23 height 5
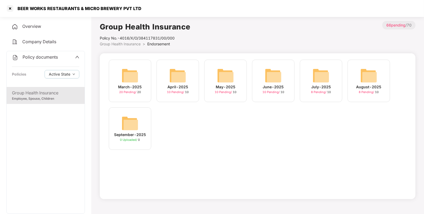
click at [307, 69] on div "July-2025 8 Pending / 10" at bounding box center [321, 81] width 42 height 42
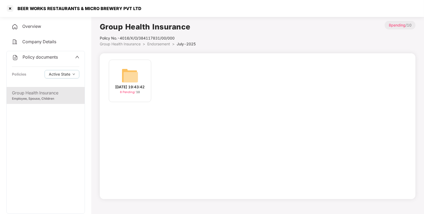
click at [138, 78] on img at bounding box center [130, 75] width 17 height 17
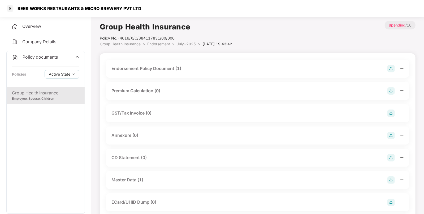
click at [166, 42] on span "Endorsement" at bounding box center [158, 44] width 23 height 5
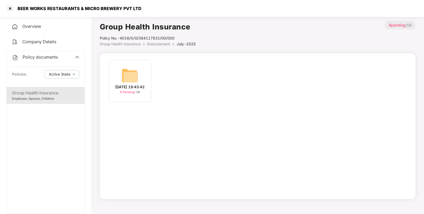
click at [159, 44] on span "Endorsement" at bounding box center [158, 44] width 23 height 5
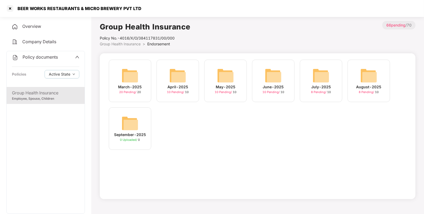
click at [35, 27] on span "Overview" at bounding box center [31, 26] width 19 height 5
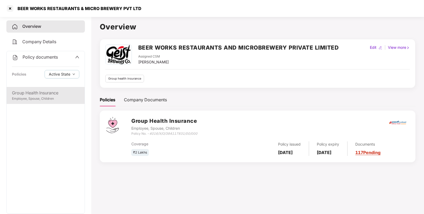
click at [45, 99] on div "Employee, Spouse, Children" at bounding box center [45, 98] width 67 height 5
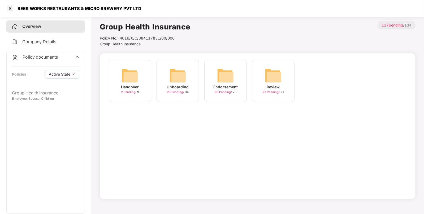
click at [232, 80] on img at bounding box center [225, 75] width 17 height 17
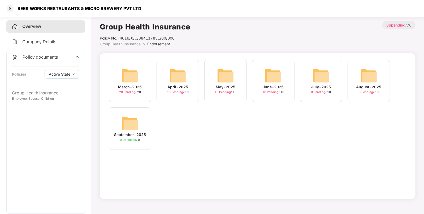
click at [274, 75] on img at bounding box center [273, 75] width 17 height 17
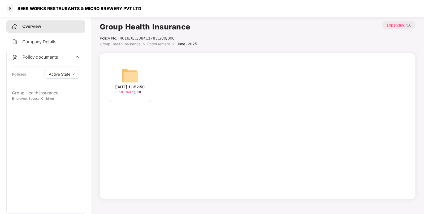
click at [138, 67] on img at bounding box center [130, 75] width 17 height 17
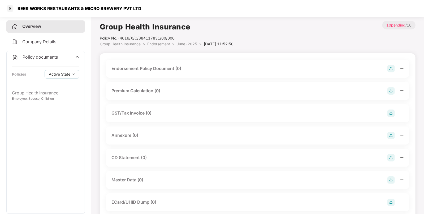
click at [391, 68] on img at bounding box center [391, 68] width 7 height 7
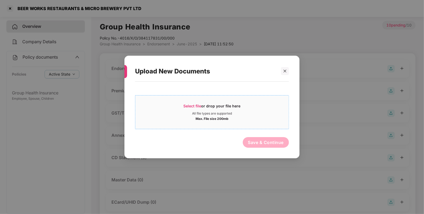
click at [190, 108] on div "Select file or drop your file here" at bounding box center [212, 108] width 57 height 8
click at [285, 75] on div "Upload New Documents" at bounding box center [212, 71] width 154 height 21
click at [286, 70] on icon "close" at bounding box center [285, 71] width 3 height 3
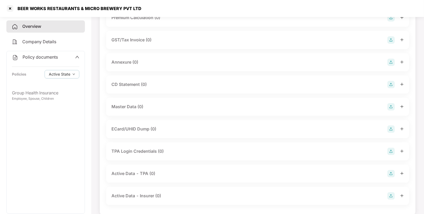
scroll to position [76, 0]
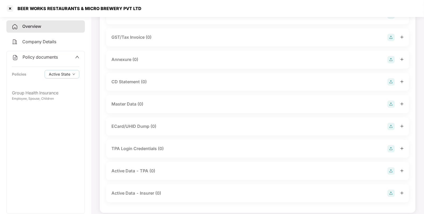
click at [390, 104] on img at bounding box center [391, 104] width 7 height 7
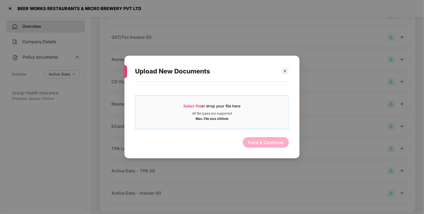
click at [195, 115] on div "All file types are supported" at bounding box center [212, 113] width 40 height 4
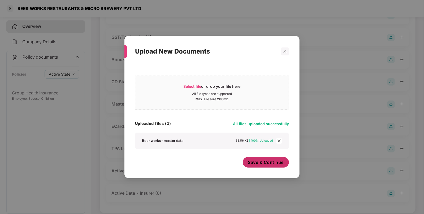
click at [271, 162] on span "Save & Continue" at bounding box center [266, 163] width 36 height 6
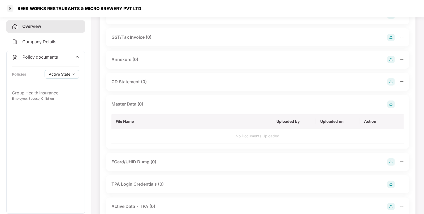
scroll to position [0, 0]
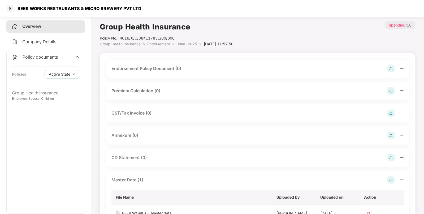
click at [390, 66] on img at bounding box center [391, 68] width 7 height 7
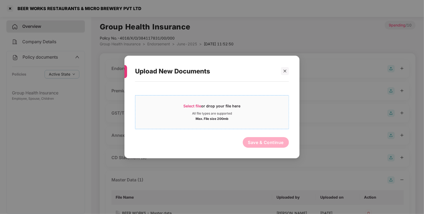
click at [201, 117] on div "Max. File size 200mb" at bounding box center [212, 118] width 33 height 5
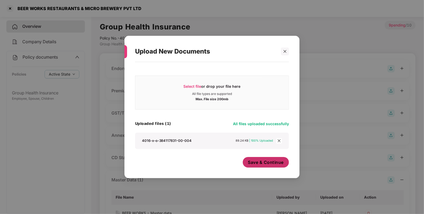
click at [265, 165] on span "Save & Continue" at bounding box center [266, 163] width 36 height 6
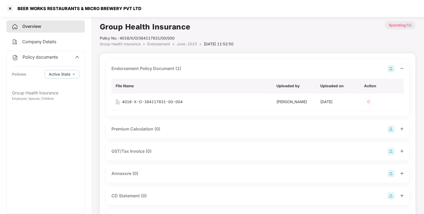
click at [161, 45] on span "Endorsement" at bounding box center [158, 44] width 23 height 5
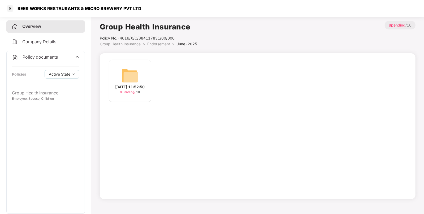
click at [161, 45] on span "Endorsement" at bounding box center [158, 44] width 23 height 5
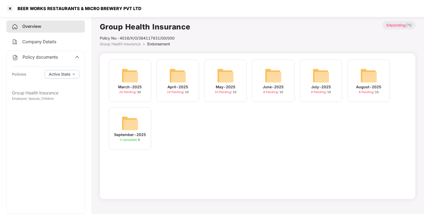
click at [225, 76] on img at bounding box center [225, 75] width 17 height 17
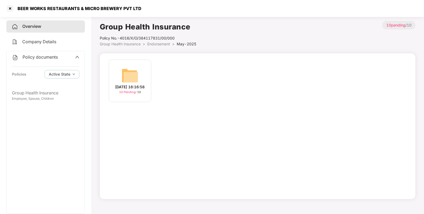
click at [145, 79] on div "[DATE] 16:16:58 10 Pending / 10" at bounding box center [130, 81] width 42 height 42
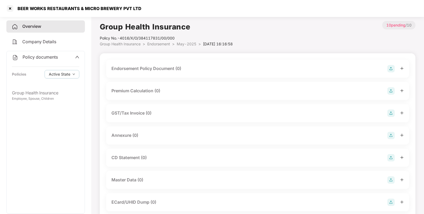
click at [389, 71] on img at bounding box center [391, 68] width 7 height 7
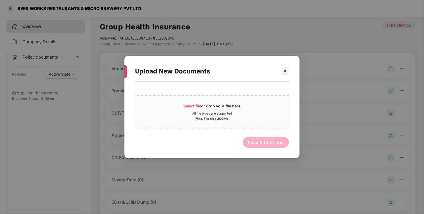
click at [199, 103] on span "Select file or drop your file here All file types are supported Max. File size …" at bounding box center [211, 112] width 153 height 25
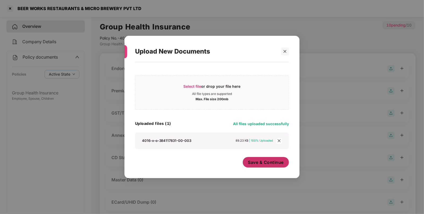
click at [265, 165] on span "Save & Continue" at bounding box center [266, 163] width 36 height 6
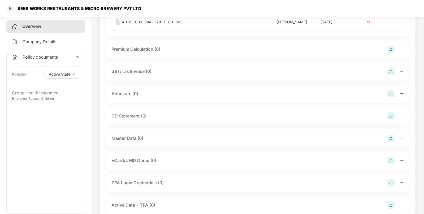
scroll to position [87, 0]
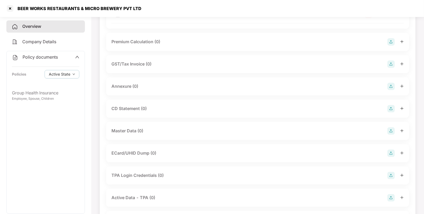
click at [392, 131] on img at bounding box center [391, 130] width 7 height 7
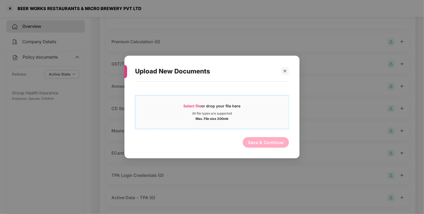
click at [203, 108] on div "Select file or drop your file here" at bounding box center [212, 108] width 57 height 8
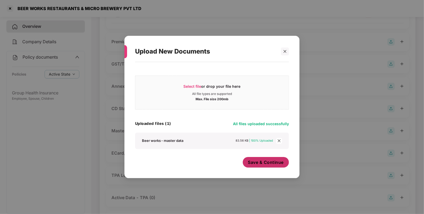
click at [269, 165] on span "Save & Continue" at bounding box center [266, 163] width 36 height 6
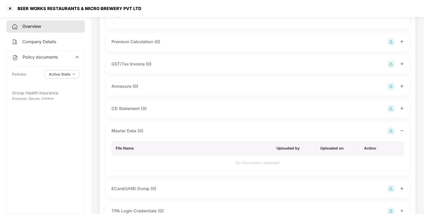
scroll to position [0, 0]
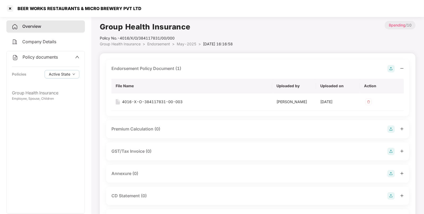
click at [160, 45] on span "Endorsement" at bounding box center [158, 44] width 23 height 5
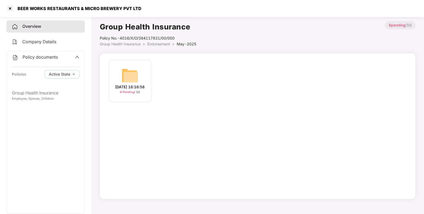
click at [160, 45] on span "Endorsement" at bounding box center [158, 44] width 23 height 5
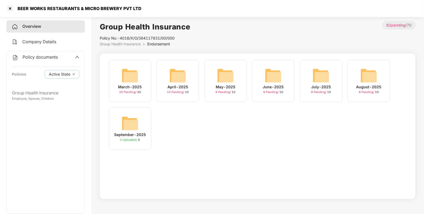
click at [184, 70] on img at bounding box center [177, 75] width 17 height 17
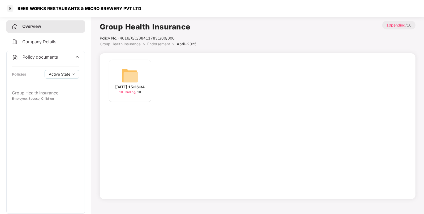
click at [140, 80] on div "[DATE] 15:26:34 10 Pending / 10" at bounding box center [130, 81] width 42 height 42
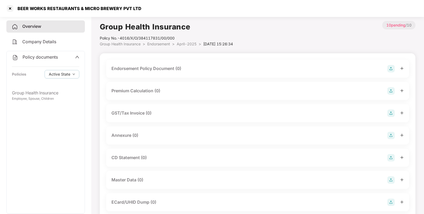
scroll to position [81, 0]
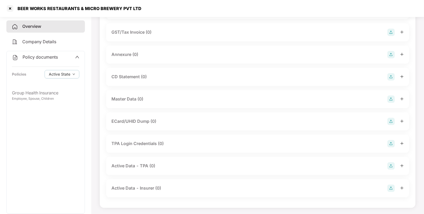
click at [392, 100] on img at bounding box center [391, 99] width 7 height 7
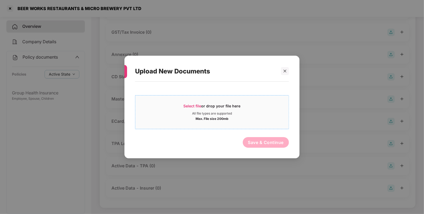
click at [199, 110] on div "Select file or drop your file here" at bounding box center [212, 108] width 57 height 8
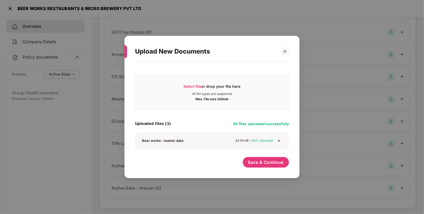
click at [269, 153] on div "Select file or drop your file here All file types are supported Max. File size …" at bounding box center [212, 118] width 154 height 106
click at [263, 158] on button "Save & Continue" at bounding box center [266, 162] width 46 height 11
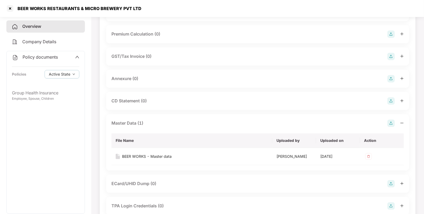
scroll to position [0, 0]
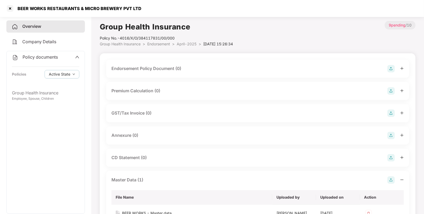
click at [152, 74] on div "Endorsement Policy Document (0)" at bounding box center [257, 69] width 303 height 18
click at [160, 70] on div "Endorsement Policy Document (0)" at bounding box center [146, 68] width 70 height 7
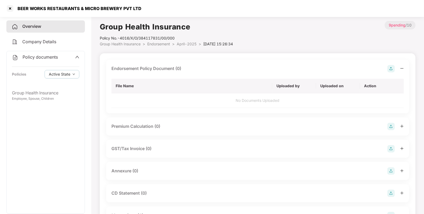
click at [393, 65] on img at bounding box center [391, 68] width 7 height 7
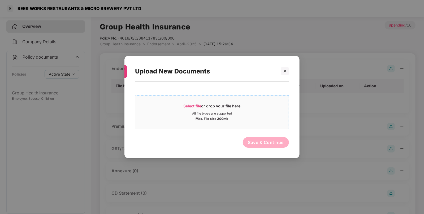
click at [187, 104] on span "Select file" at bounding box center [193, 106] width 18 height 5
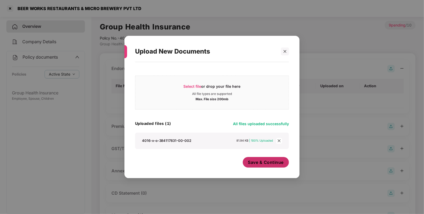
click at [260, 165] on span "Save & Continue" at bounding box center [266, 163] width 36 height 6
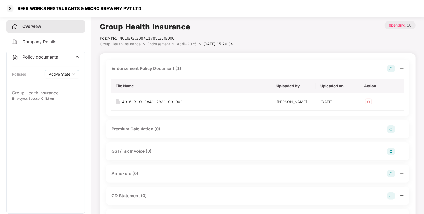
click at [163, 45] on span "Endorsement" at bounding box center [158, 44] width 23 height 5
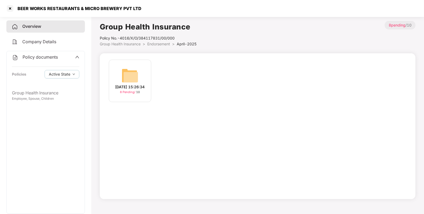
click at [164, 41] on li "Endorsement >" at bounding box center [161, 44] width 29 height 6
click at [161, 43] on span "Endorsement" at bounding box center [158, 44] width 23 height 5
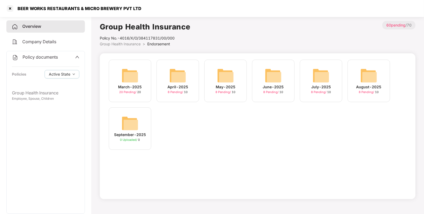
click at [19, 8] on div "BEER WORKS RESTAURANTS & MICRO BREWERY PVT LTD" at bounding box center [77, 8] width 127 height 5
copy div "BEER"
click at [10, 8] on div at bounding box center [10, 8] width 8 height 8
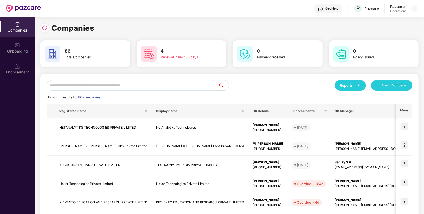
click at [129, 87] on input "text" at bounding box center [133, 85] width 172 height 11
click at [130, 86] on input "text" at bounding box center [133, 85] width 172 height 11
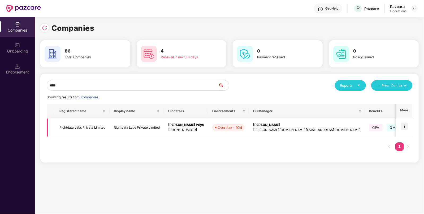
type input "****"
click at [407, 124] on img at bounding box center [404, 126] width 7 height 7
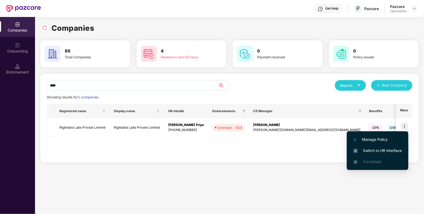
click at [384, 151] on span "Switch to HR interface" at bounding box center [378, 151] width 48 height 6
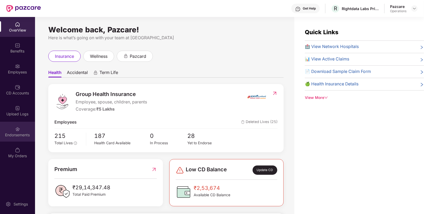
click at [7, 130] on div "Endorsements" at bounding box center [17, 132] width 35 height 20
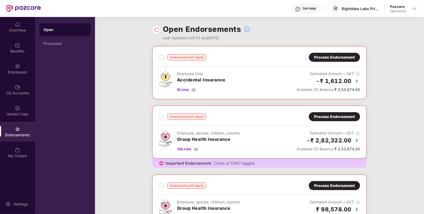
scroll to position [54, 0]
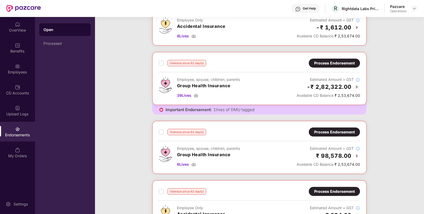
click at [323, 65] on div "Process Endorsement" at bounding box center [334, 63] width 41 height 6
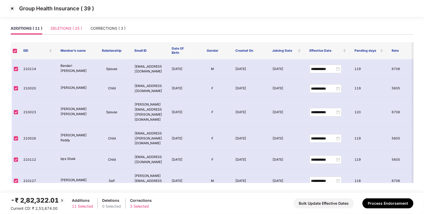
click at [66, 33] on div "DELETIONS ( 25 )" at bounding box center [66, 28] width 31 height 12
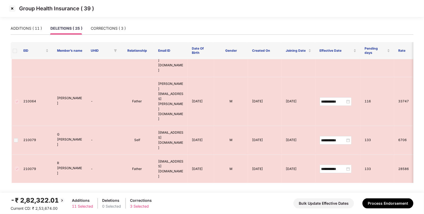
scroll to position [450, 0]
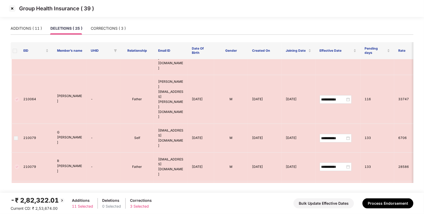
click at [11, 8] on img at bounding box center [12, 8] width 8 height 8
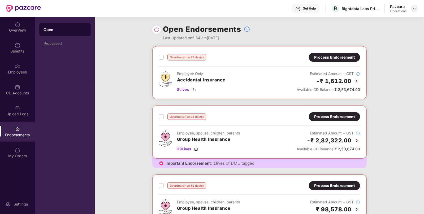
click at [415, 9] on img at bounding box center [415, 8] width 4 height 4
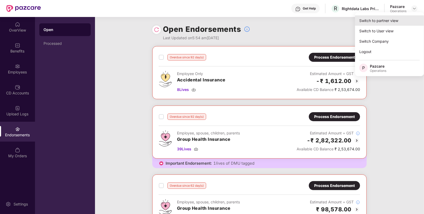
click at [382, 21] on div "Switch to partner view" at bounding box center [389, 20] width 69 height 10
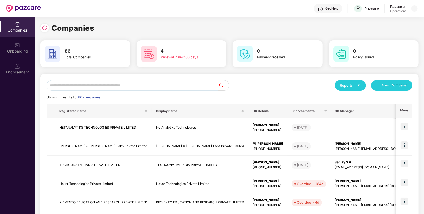
click at [93, 84] on input "text" at bounding box center [133, 85] width 172 height 11
click at [45, 29] on img at bounding box center [44, 27] width 5 height 5
paste input "**********"
click at [123, 87] on input "text" at bounding box center [133, 85] width 172 height 11
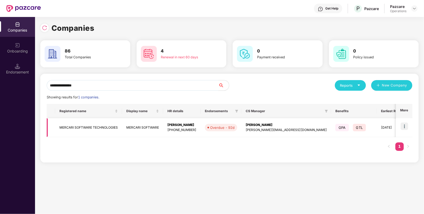
type input "**********"
click at [406, 127] on img at bounding box center [404, 126] width 7 height 7
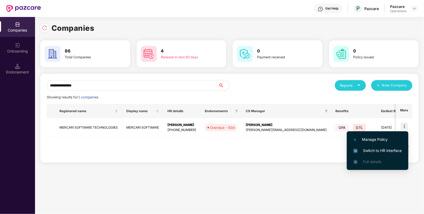
click at [378, 147] on li "Switch to HR interface" at bounding box center [378, 150] width 62 height 11
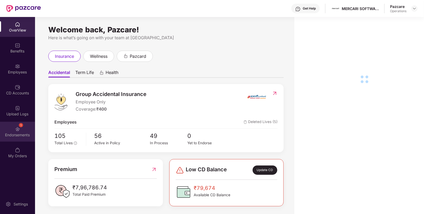
drag, startPoint x: 28, startPoint y: 120, endPoint x: 22, endPoint y: 127, distance: 8.8
click at [22, 127] on div "1" at bounding box center [21, 125] width 4 height 4
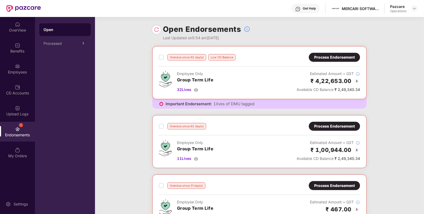
click at [338, 59] on div "Process Endorsement" at bounding box center [334, 57] width 41 height 6
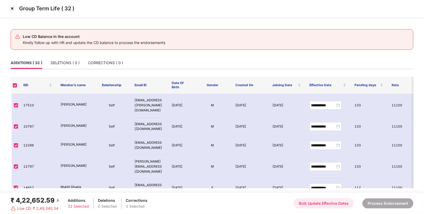
click at [312, 203] on button "Bulk Update Effective Dates" at bounding box center [324, 204] width 61 height 10
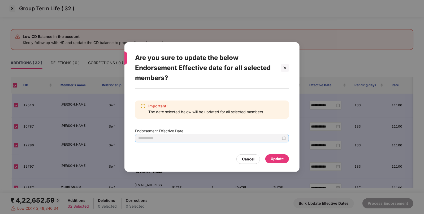
click at [285, 138] on div at bounding box center [212, 138] width 148 height 6
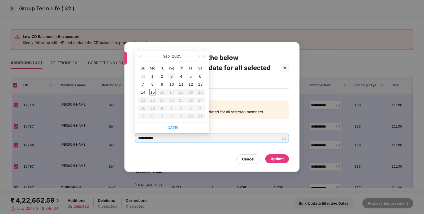
type input "**********"
click at [147, 59] on button "button" at bounding box center [146, 56] width 6 height 11
type input "**********"
click at [190, 79] on div "1" at bounding box center [191, 76] width 6 height 6
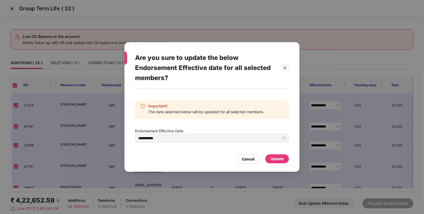
click at [284, 163] on div "Update" at bounding box center [277, 158] width 24 height 9
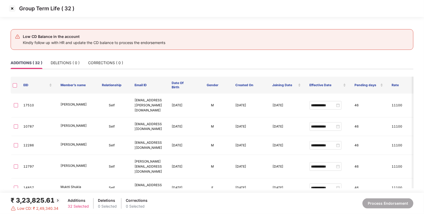
type input "**********"
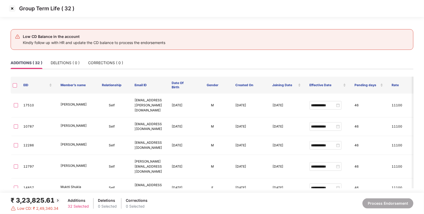
type input "**********"
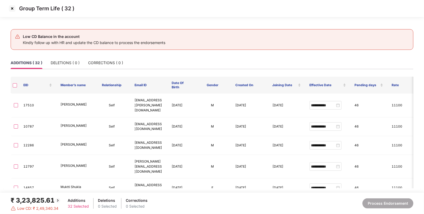
type input "**********"
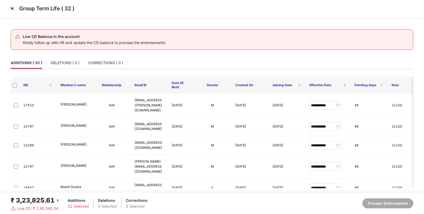
type input "**********"
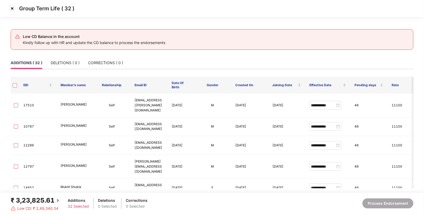
type input "**********"
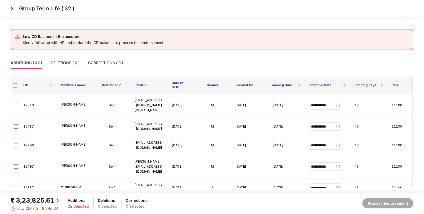
type input "**********"
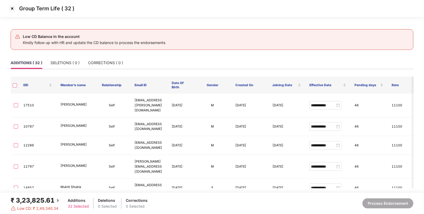
type input "**********"
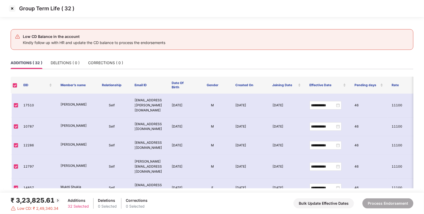
click at [10, 5] on img at bounding box center [12, 8] width 8 height 8
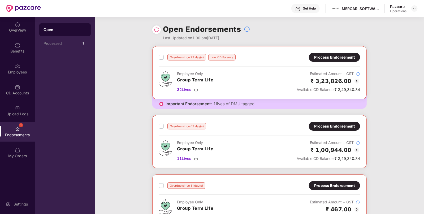
click at [329, 125] on div "Process Endorsement" at bounding box center [334, 126] width 41 height 6
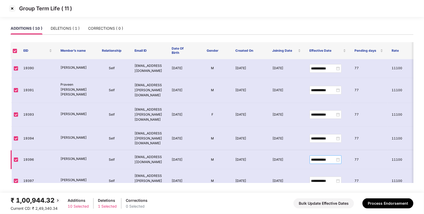
scroll to position [113, 0]
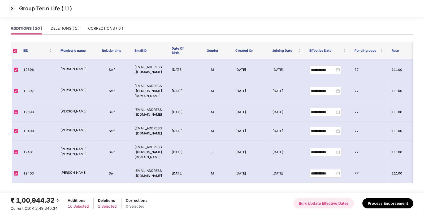
click at [326, 204] on button "Bulk Update Effective Dates" at bounding box center [324, 204] width 61 height 10
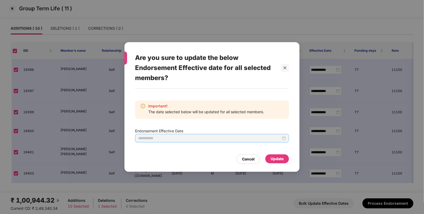
click at [285, 139] on div at bounding box center [212, 138] width 148 height 6
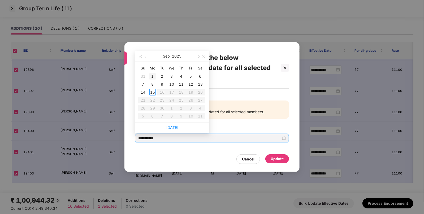
type input "**********"
click at [146, 58] on span "button" at bounding box center [146, 56] width 3 height 3
type input "**********"
click at [191, 78] on div "1" at bounding box center [191, 76] width 6 height 6
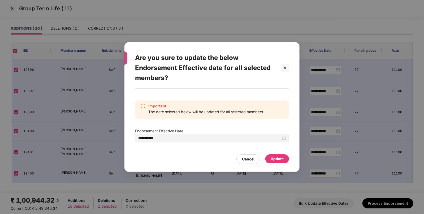
click at [278, 156] on div "Update" at bounding box center [277, 159] width 13 height 6
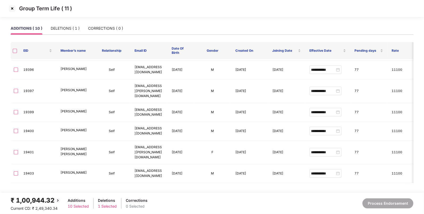
type input "**********"
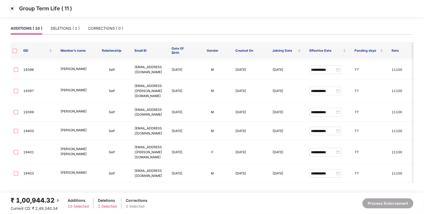
type input "**********"
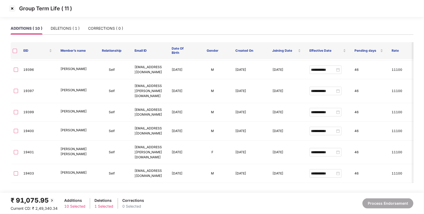
click at [12, 11] on img at bounding box center [12, 8] width 8 height 8
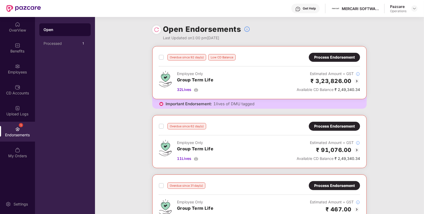
scroll to position [107, 0]
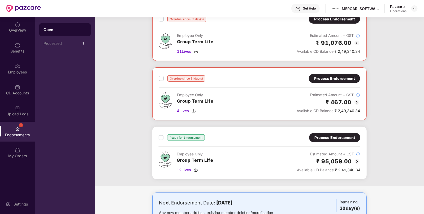
click at [337, 83] on div "Overdue since 31 day(s) Process Endorsement Employee Only Group Term Life 4 Liv…" at bounding box center [259, 94] width 201 height 40
click at [331, 76] on div "Process Endorsement" at bounding box center [334, 79] width 41 height 6
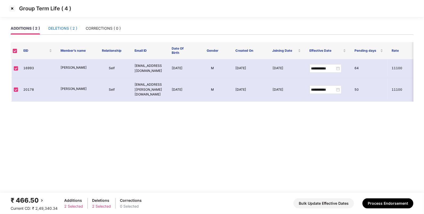
click at [73, 28] on div "DELETIONS ( 2 )" at bounding box center [62, 28] width 29 height 6
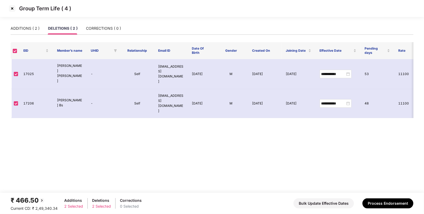
click at [311, 198] on div "₹ 466.50 Current CD: ₹ 2,49,340.34 Additions 2 Selected Deletions 2 Selected Co…" at bounding box center [212, 204] width 403 height 16
click at [321, 204] on button "Bulk Update Effective Dates" at bounding box center [324, 204] width 61 height 10
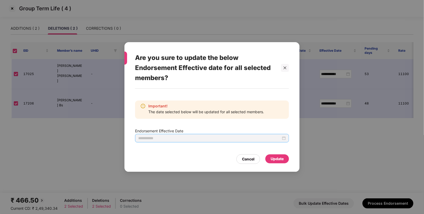
click at [287, 141] on div at bounding box center [212, 138] width 154 height 8
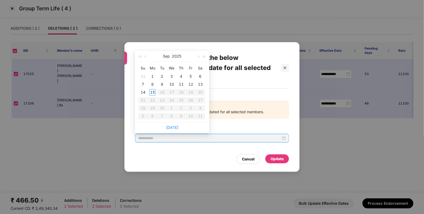
type input "**********"
click at [143, 58] on button "button" at bounding box center [146, 56] width 6 height 11
type input "**********"
click at [191, 76] on div "1" at bounding box center [191, 76] width 6 height 6
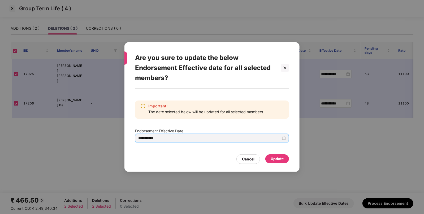
click at [275, 154] on div "Cancel Update" at bounding box center [212, 158] width 154 height 12
click at [279, 160] on div "Update" at bounding box center [277, 159] width 13 height 6
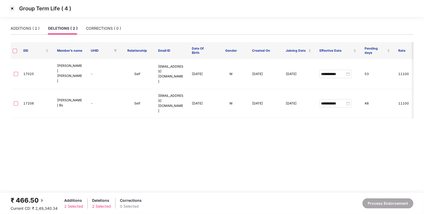
type input "**********"
click at [16, 5] on img at bounding box center [12, 8] width 8 height 8
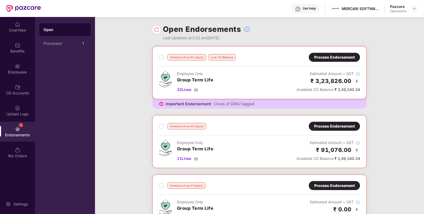
scroll to position [131, 0]
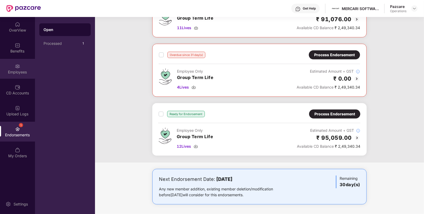
click at [18, 65] on img at bounding box center [17, 66] width 5 height 5
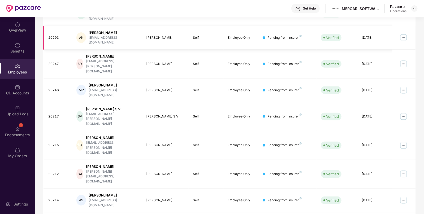
scroll to position [0, 0]
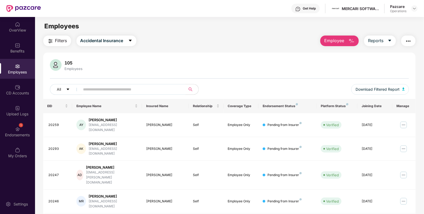
click at [59, 41] on span "Filters" at bounding box center [61, 40] width 12 height 7
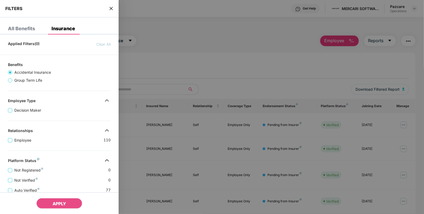
scroll to position [110, 0]
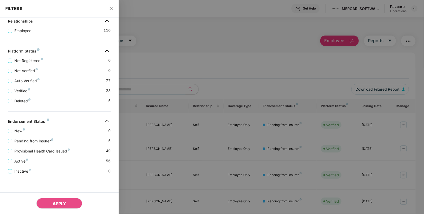
click at [110, 12] on div "FILTERS" at bounding box center [59, 9] width 119 height 18
click at [108, 8] on div "FILTERS" at bounding box center [59, 9] width 119 height 18
click at [110, 9] on icon "close" at bounding box center [111, 8] width 4 height 4
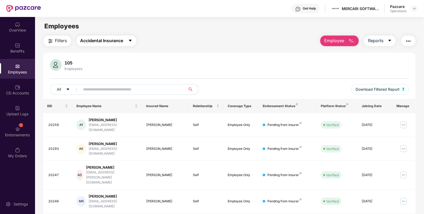
click at [106, 40] on span "Accidental Insurance" at bounding box center [101, 40] width 43 height 7
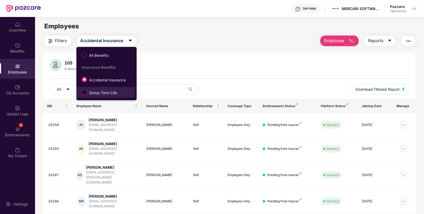
click at [87, 92] on span "Group Term Life" at bounding box center [103, 93] width 32 height 6
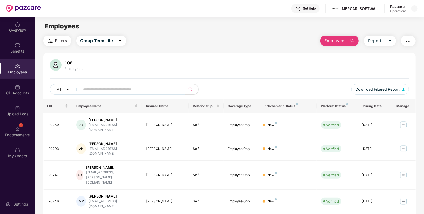
click at [54, 45] on button "Filters" at bounding box center [57, 41] width 28 height 11
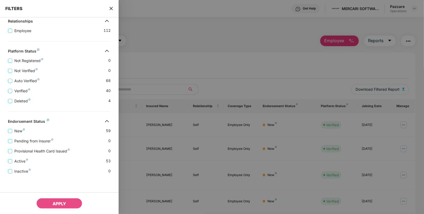
click at [111, 10] on icon "close" at bounding box center [111, 8] width 4 height 4
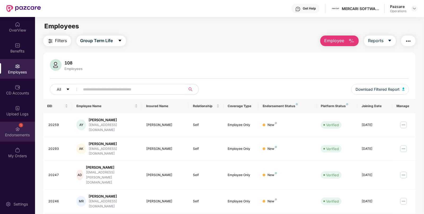
click at [26, 127] on div "1 Endorsements" at bounding box center [17, 132] width 35 height 20
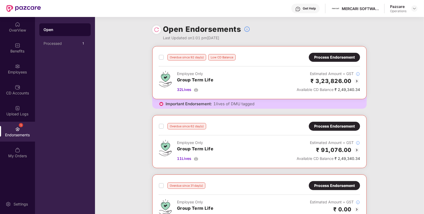
scroll to position [0, 0]
click at [156, 29] on img at bounding box center [156, 29] width 5 height 5
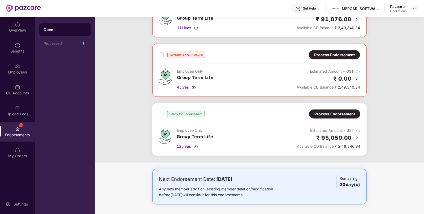
scroll to position [0, 0]
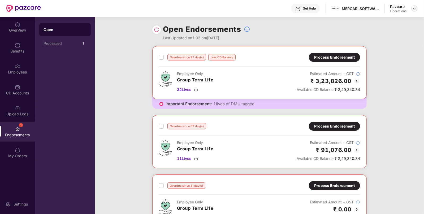
click at [415, 7] on img at bounding box center [415, 8] width 4 height 4
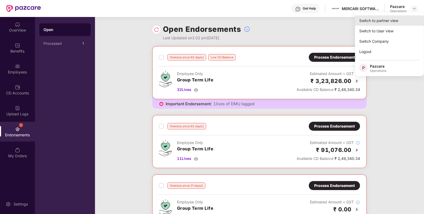
click at [385, 21] on div "Switch to partner view" at bounding box center [389, 20] width 69 height 10
